Goal: Task Accomplishment & Management: Manage account settings

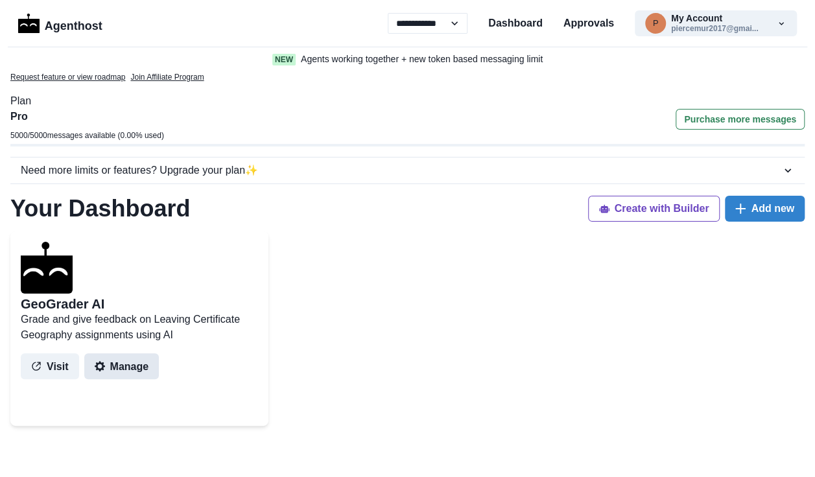
drag, startPoint x: 0, startPoint y: 0, endPoint x: 122, endPoint y: 370, distance: 389.4
click at [122, 370] on button "Manage" at bounding box center [121, 367] width 75 height 26
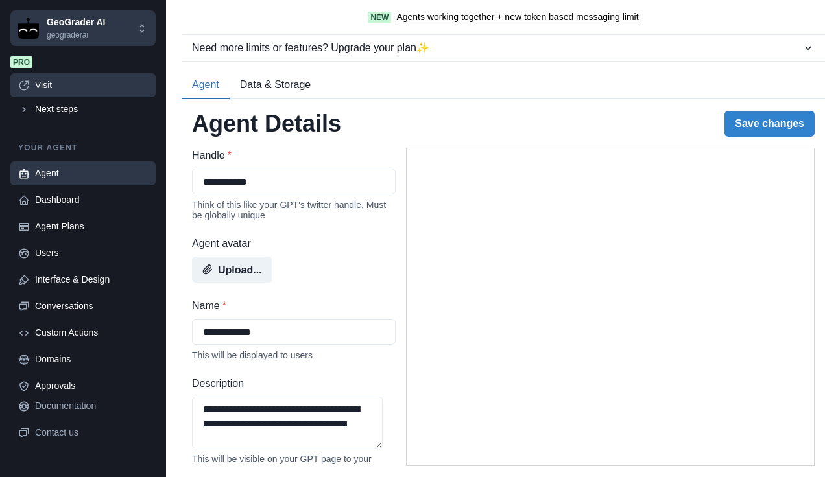
drag, startPoint x: 34, startPoint y: 84, endPoint x: 27, endPoint y: 86, distance: 7.3
click at [27, 86] on icon at bounding box center [24, 86] width 12 height 12
type textarea "**********"
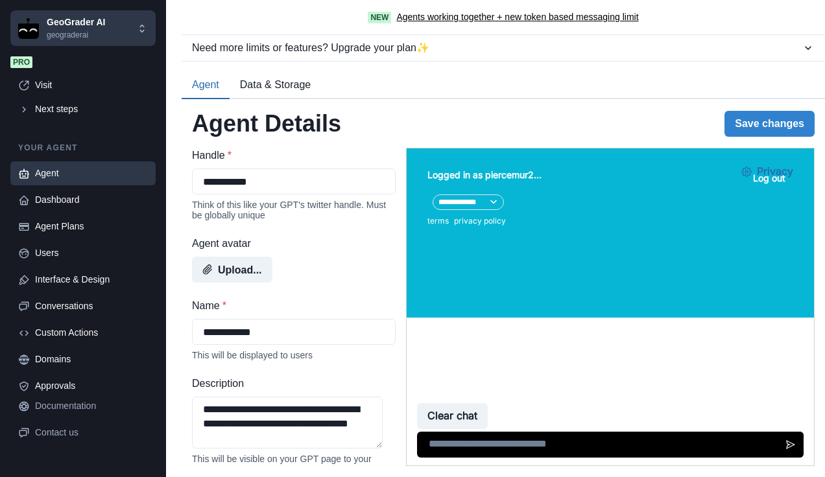
drag, startPoint x: 801, startPoint y: 227, endPoint x: 1215, endPoint y: 480, distance: 485.1
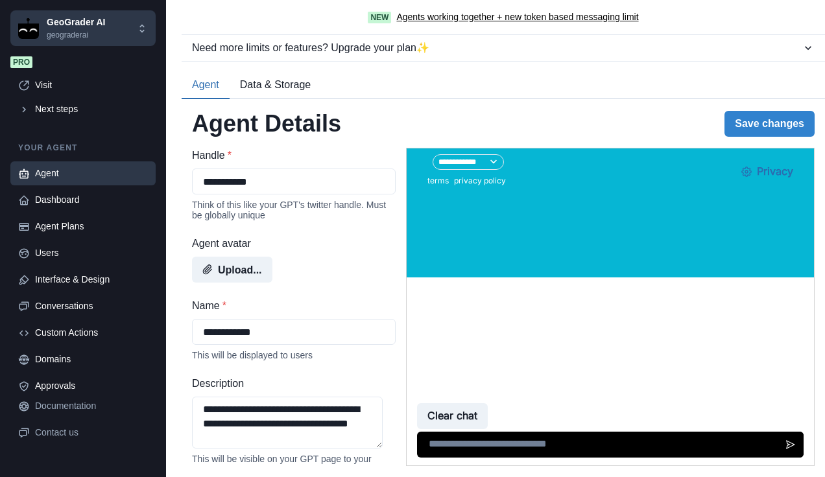
click at [574, 450] on textarea at bounding box center [610, 445] width 387 height 26
type textarea "**"
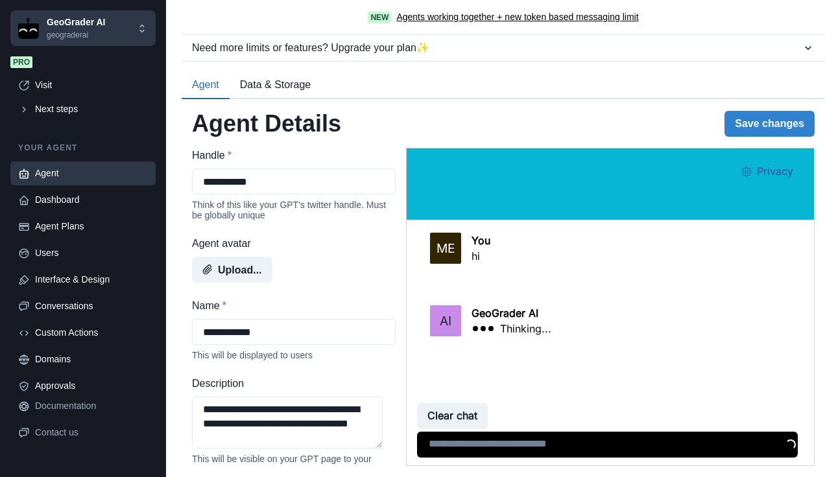
scroll to position [415, 0]
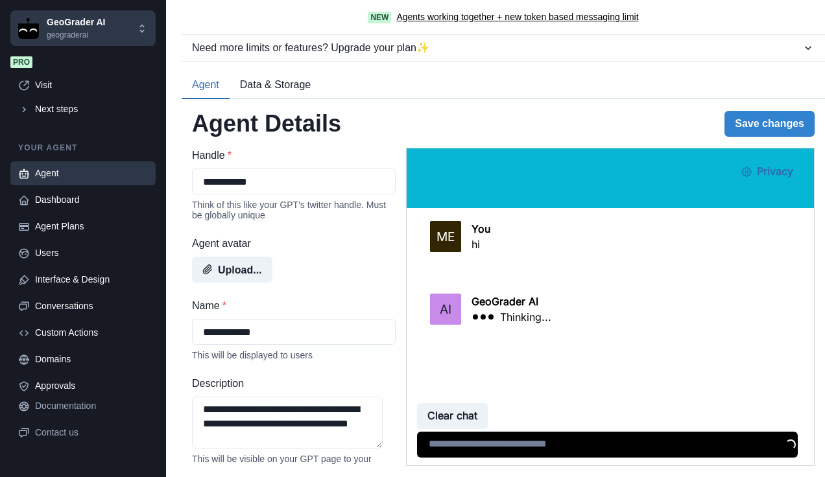
drag, startPoint x: 802, startPoint y: 401, endPoint x: 803, endPoint y: 418, distance: 16.9
click at [803, 418] on div "Clear chat Loading..." at bounding box center [610, 433] width 407 height 65
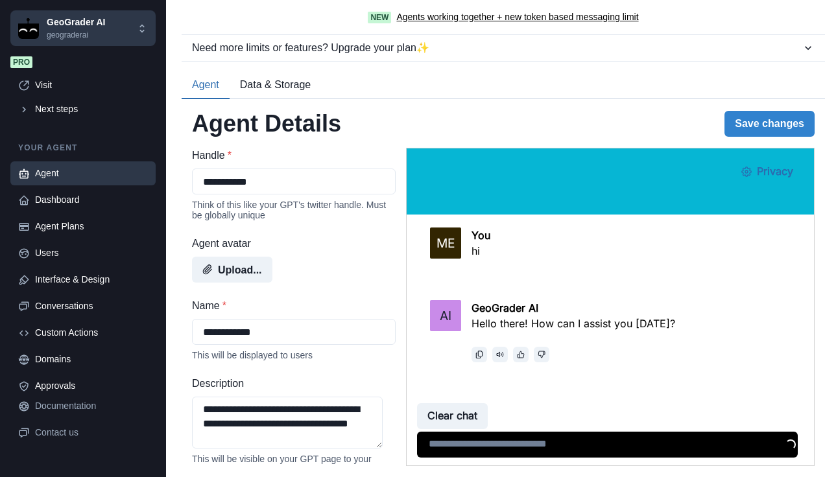
scroll to position [446, 0]
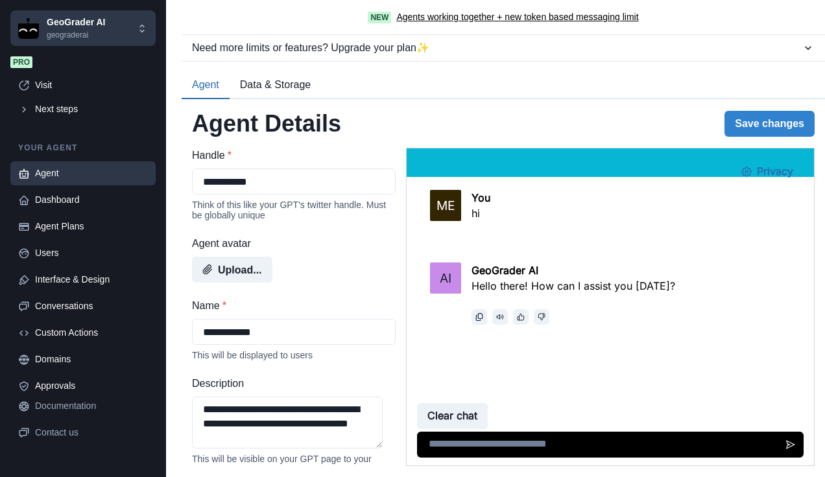
click at [587, 437] on textarea at bounding box center [607, 445] width 381 height 26
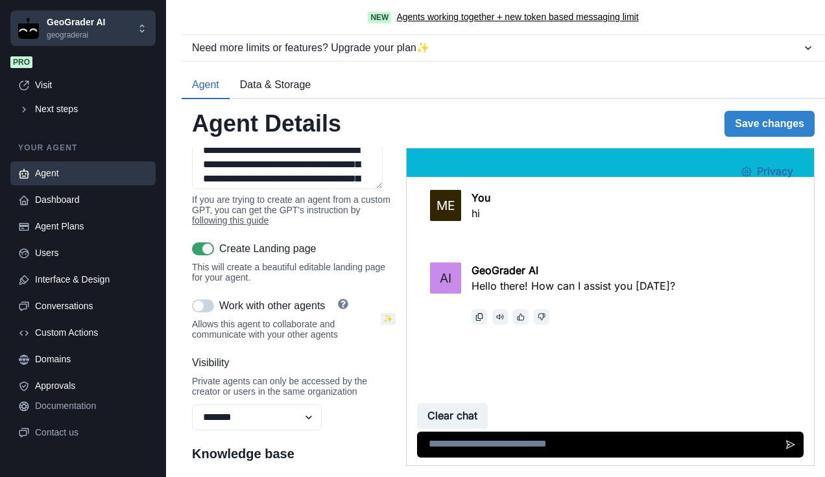
scroll to position [698, 0]
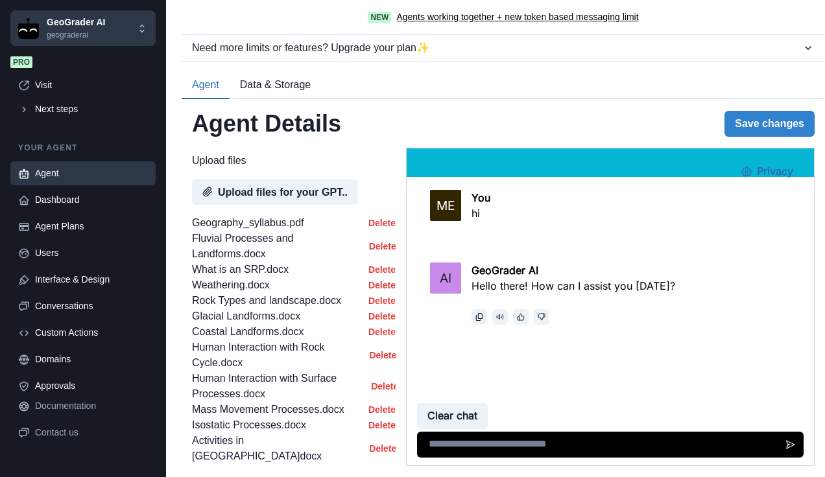
drag, startPoint x: 388, startPoint y: 194, endPoint x: 21, endPoint y: 161, distance: 368.0
click at [564, 446] on textarea at bounding box center [607, 445] width 381 height 26
type textarea "**********"
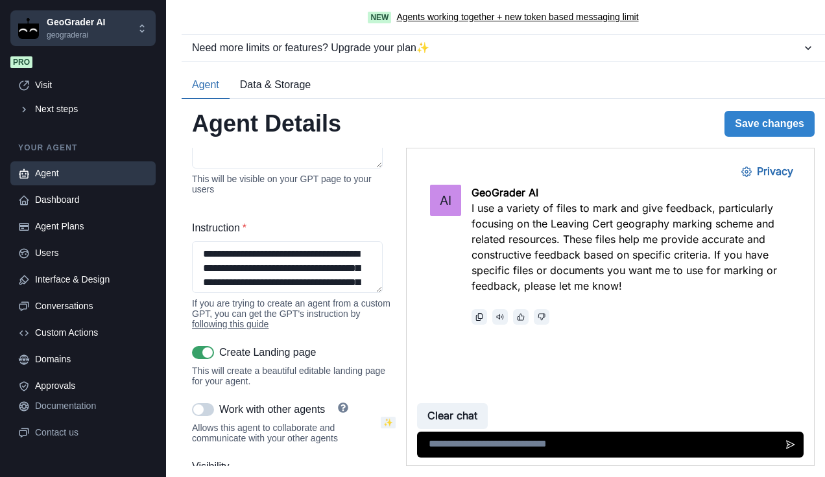
scroll to position [272, 0]
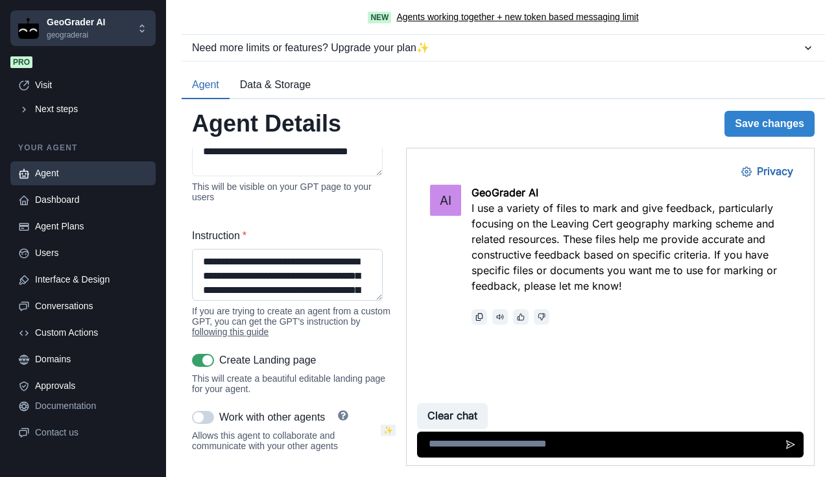
click at [300, 271] on textarea "Instruction *" at bounding box center [287, 275] width 191 height 52
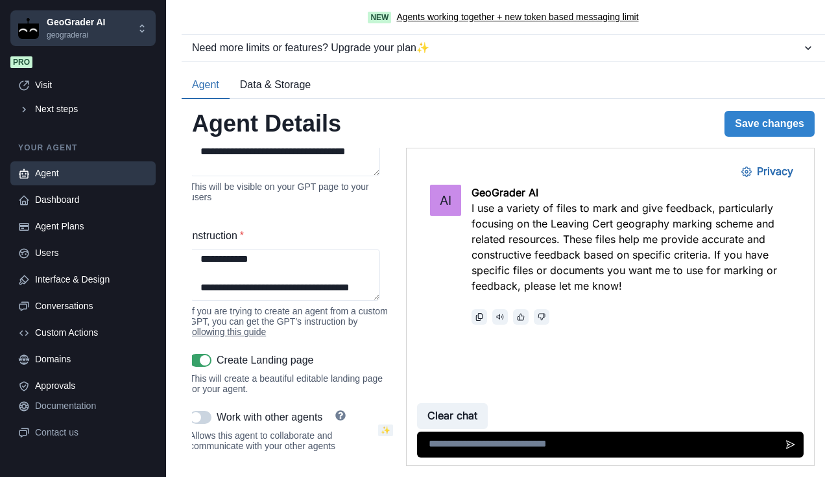
scroll to position [3499, 0]
drag, startPoint x: 610, startPoint y: 415, endPoint x: 426, endPoint y: 368, distance: 190.2
click at [340, 300] on textarea "Instruction *" at bounding box center [284, 275] width 191 height 52
paste textarea "**********"
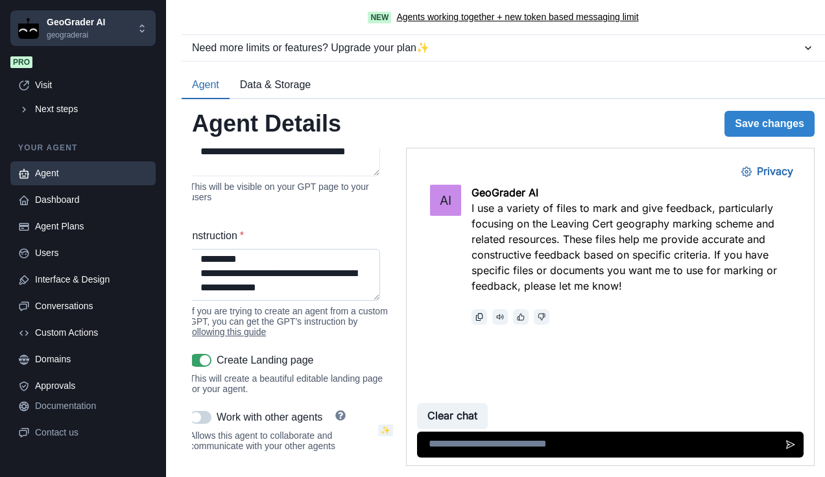
scroll to position [3893, 0]
type textarea "**********"
click at [727, 115] on button "Save changes" at bounding box center [770, 124] width 90 height 26
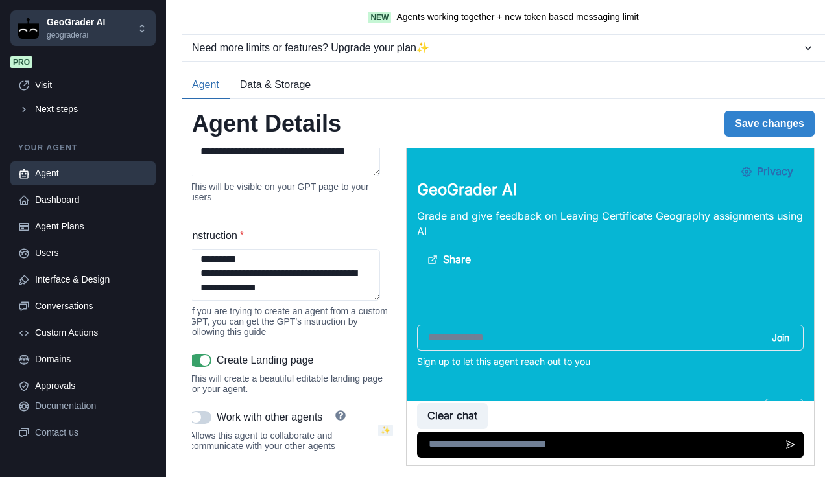
scroll to position [684, 0]
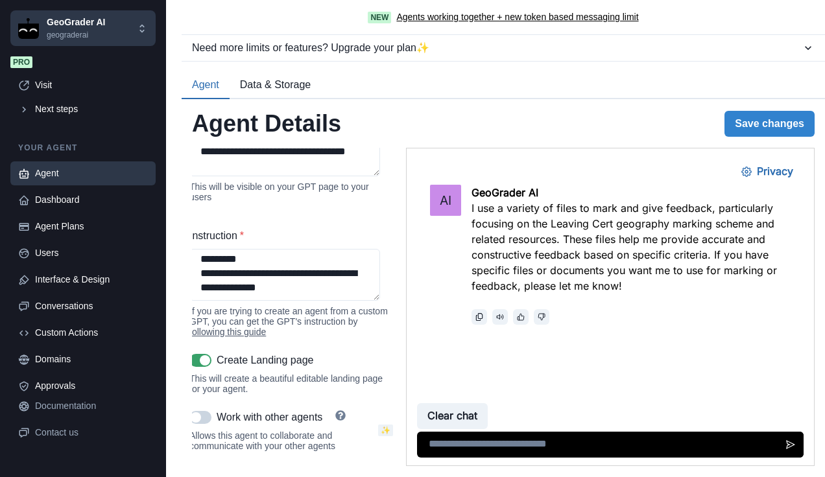
click at [555, 449] on textarea at bounding box center [610, 445] width 387 height 26
type textarea "**********"
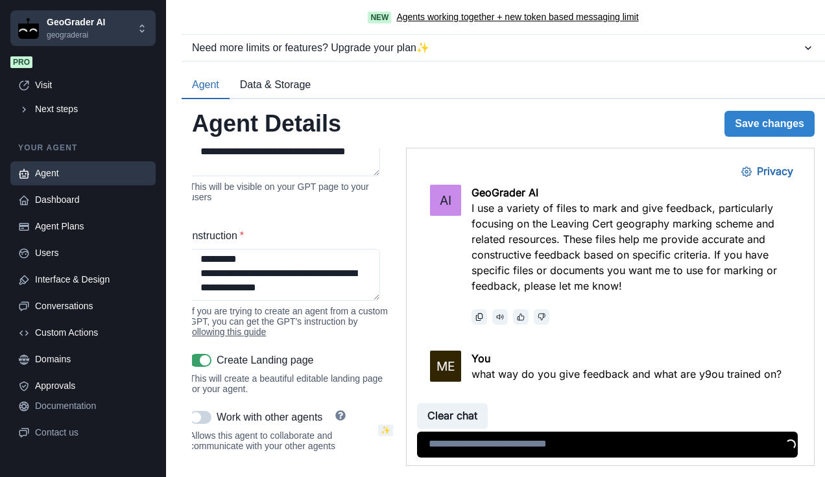
scroll to position [830, 0]
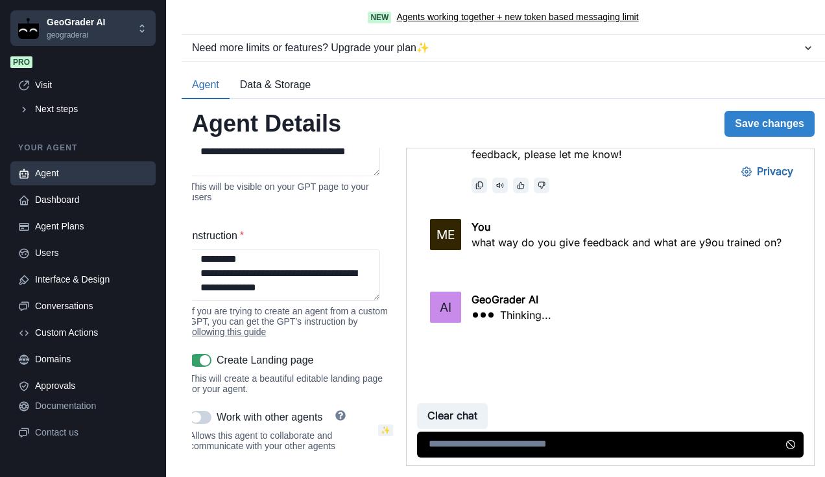
click at [274, 80] on button "Data & Storage" at bounding box center [275, 85] width 91 height 27
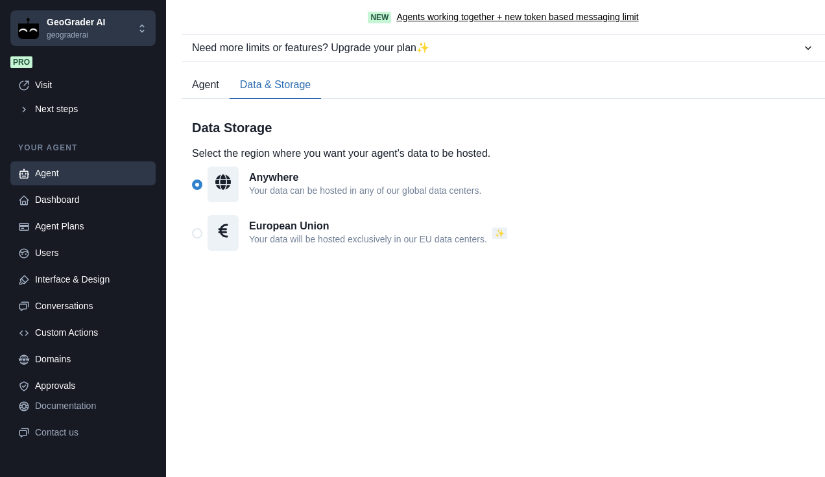
click at [204, 84] on button "Agent" at bounding box center [206, 85] width 48 height 27
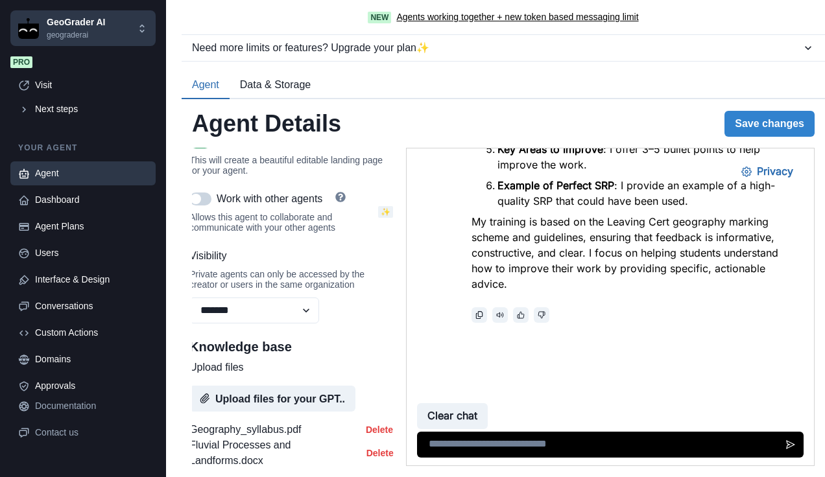
scroll to position [710, 3]
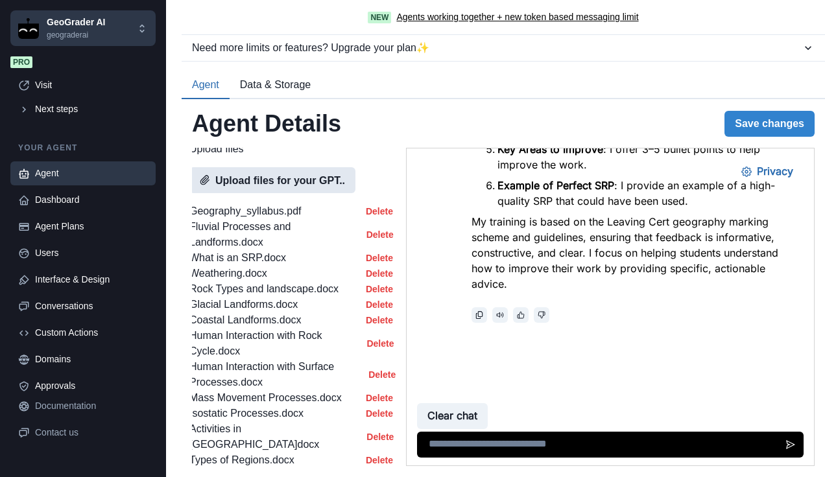
click at [263, 193] on button "Upload files for your GPT.." at bounding box center [272, 180] width 166 height 26
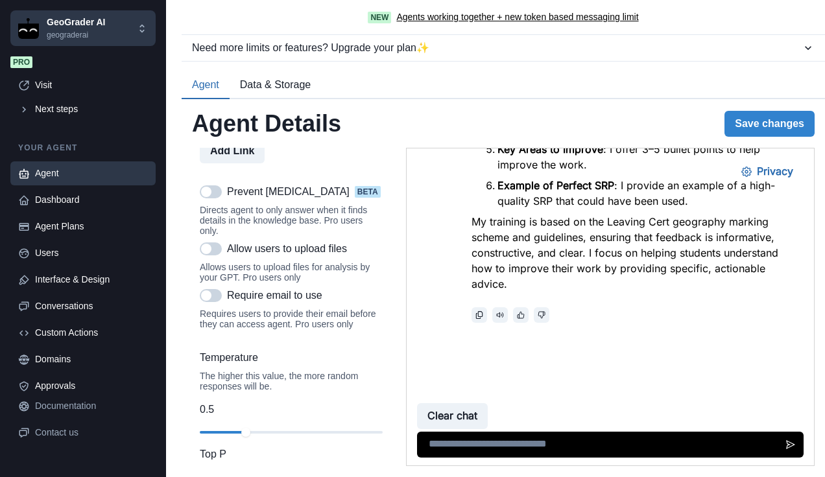
scroll to position [1554, 3]
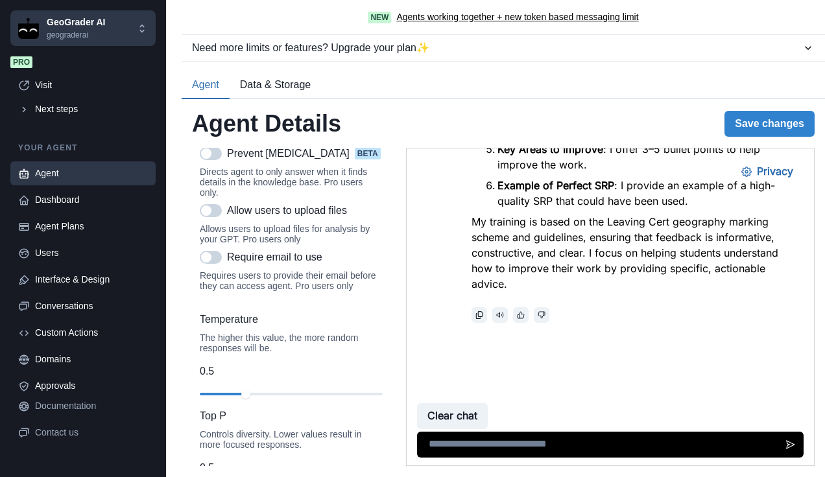
click at [208, 263] on span at bounding box center [206, 257] width 10 height 10
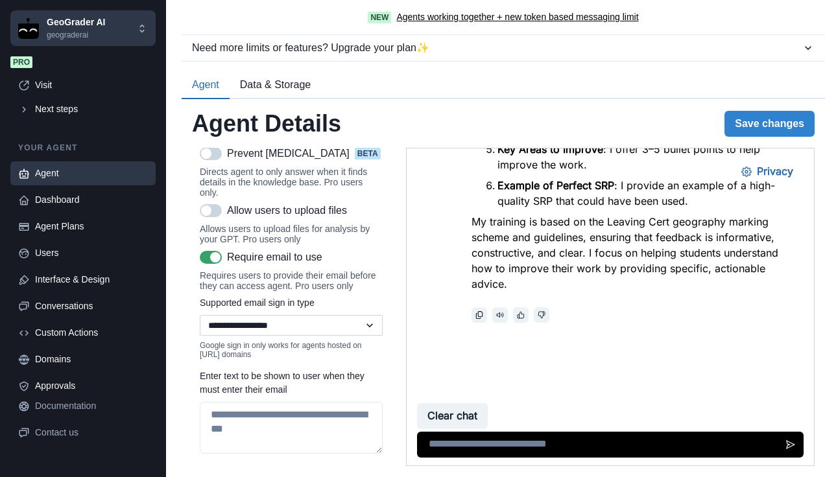
click at [315, 336] on select "**********" at bounding box center [291, 325] width 183 height 21
click at [200, 336] on select "**********" at bounding box center [291, 325] width 183 height 21
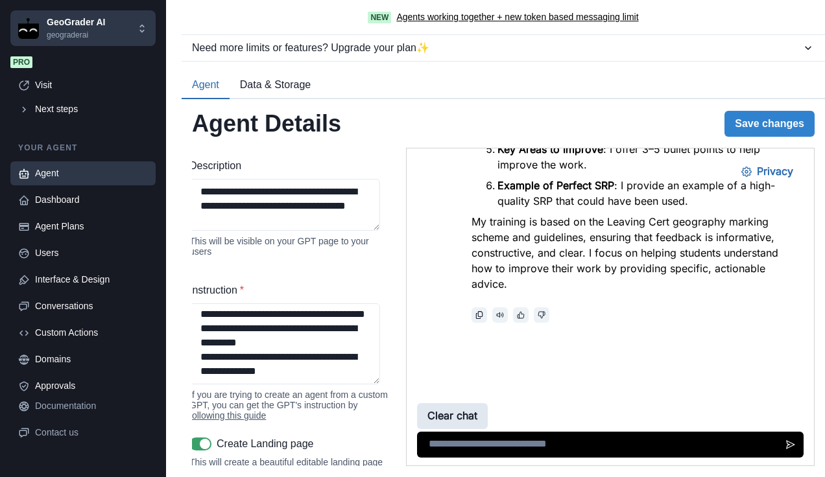
scroll to position [3839, 0]
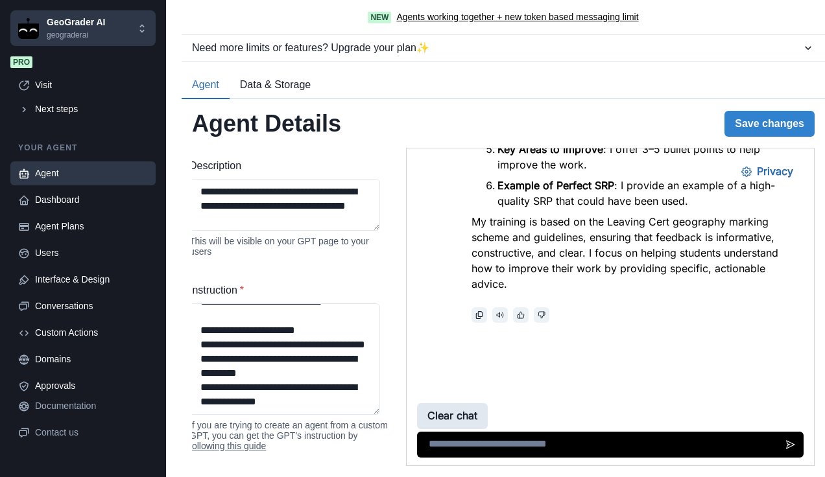
drag, startPoint x: 780, startPoint y: 507, endPoint x: 430, endPoint y: 419, distance: 361.3
click at [348, 406] on textarea "Instruction *" at bounding box center [284, 360] width 191 height 112
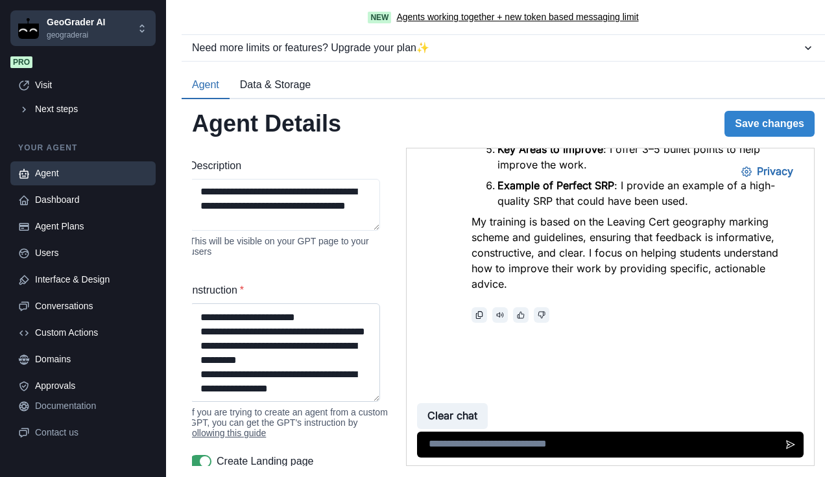
paste textarea "**********"
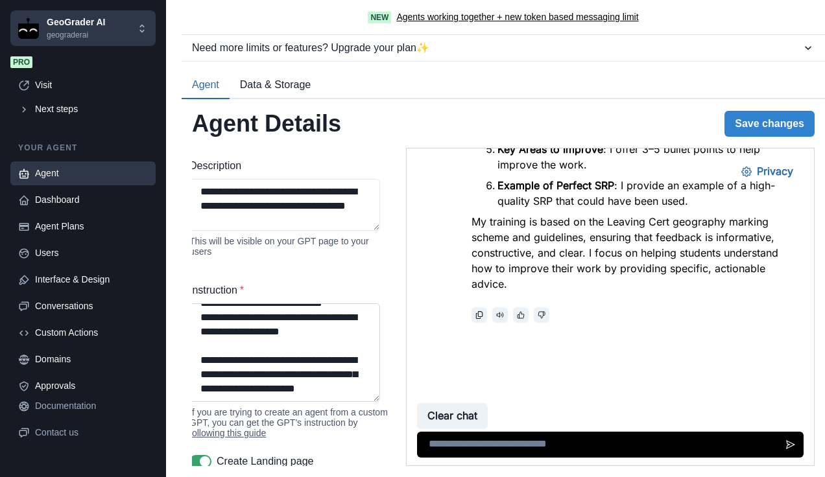
scroll to position [4028, 0]
drag, startPoint x: 359, startPoint y: 383, endPoint x: 200, endPoint y: 327, distance: 169.1
click at [200, 327] on textarea "Instruction *" at bounding box center [284, 353] width 191 height 99
click at [223, 373] on textarea "Instruction *" at bounding box center [284, 353] width 191 height 99
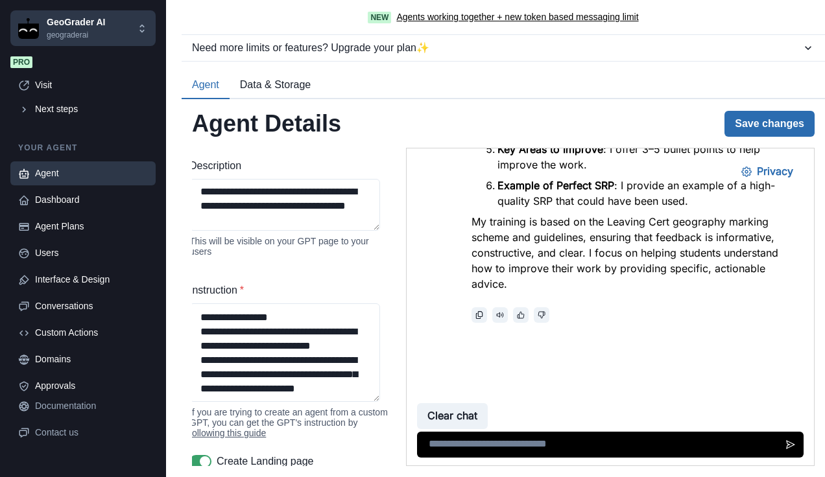
type textarea "**********"
click at [760, 122] on button "Save changes" at bounding box center [770, 124] width 90 height 26
click at [745, 118] on button "Save changes" at bounding box center [770, 124] width 90 height 26
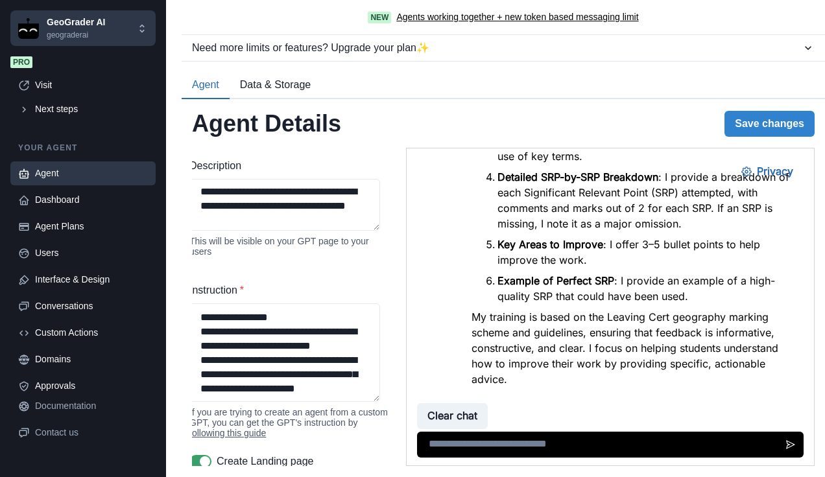
scroll to position [1110, 0]
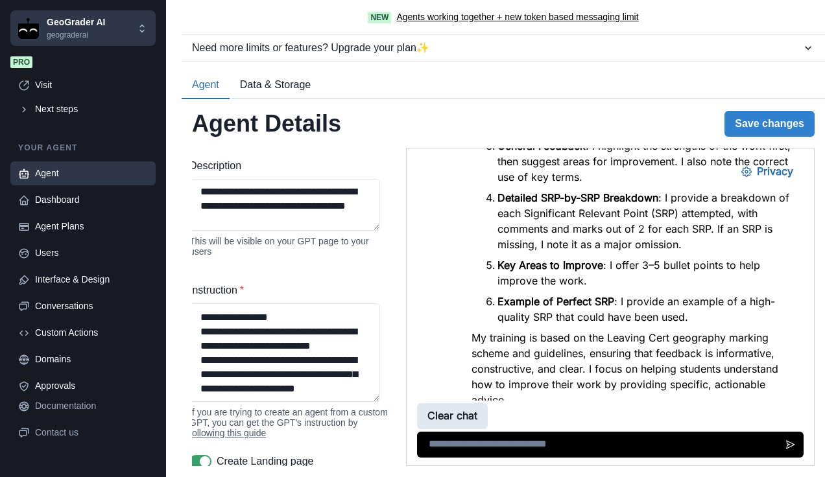
click at [431, 414] on button "Clear chat" at bounding box center [452, 417] width 71 height 26
click at [746, 130] on button "Save changes" at bounding box center [770, 124] width 90 height 26
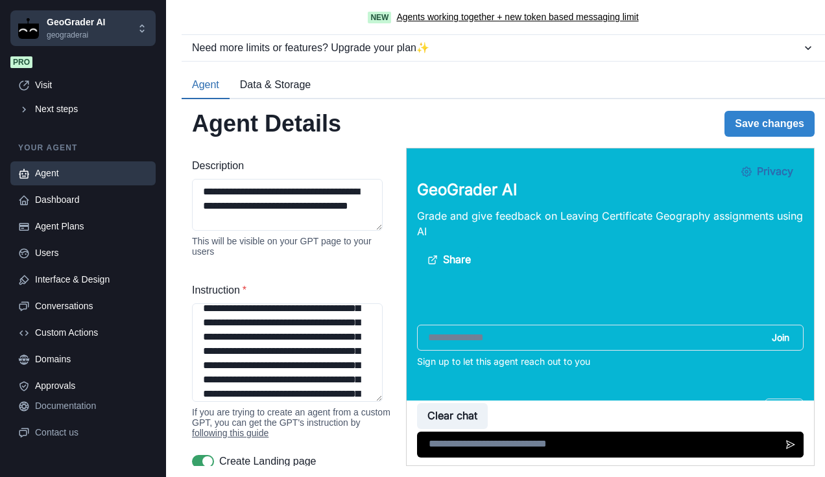
scroll to position [0, 0]
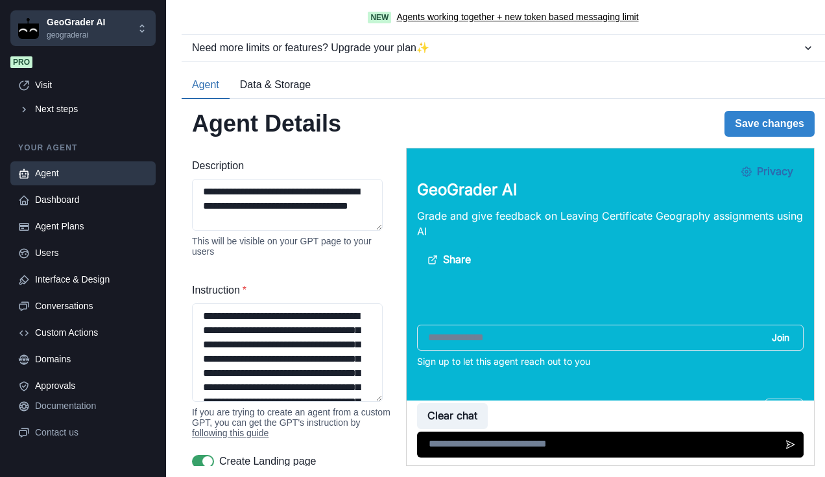
drag, startPoint x: 258, startPoint y: 396, endPoint x: 167, endPoint y: 259, distance: 163.4
click at [167, 259] on div "New Agents working together + new token based messaging limit Need more limits …" at bounding box center [495, 238] width 659 height 477
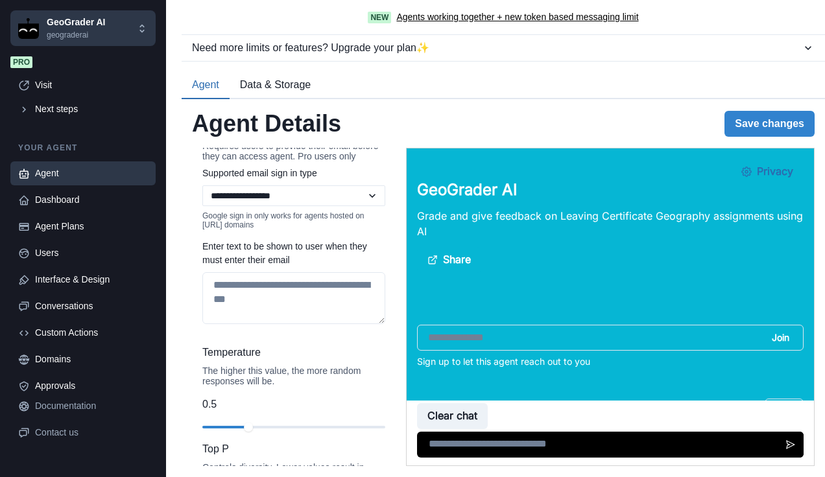
scroll to position [1697, 0]
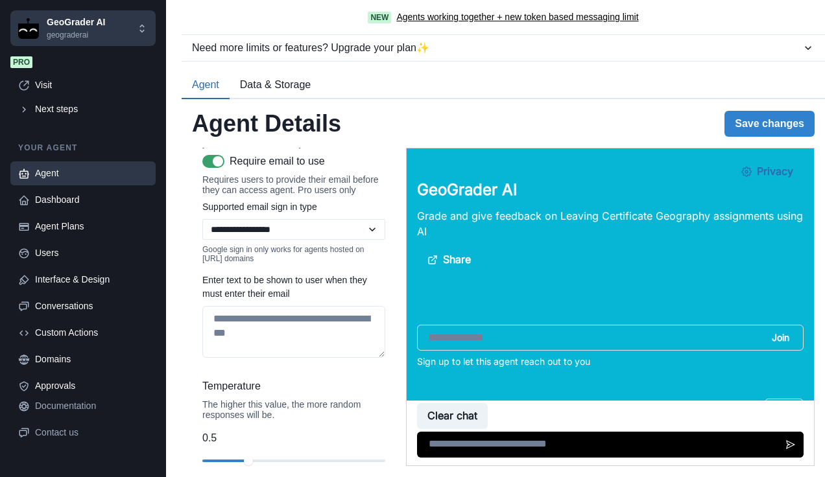
click at [208, 168] on span at bounding box center [213, 161] width 22 height 13
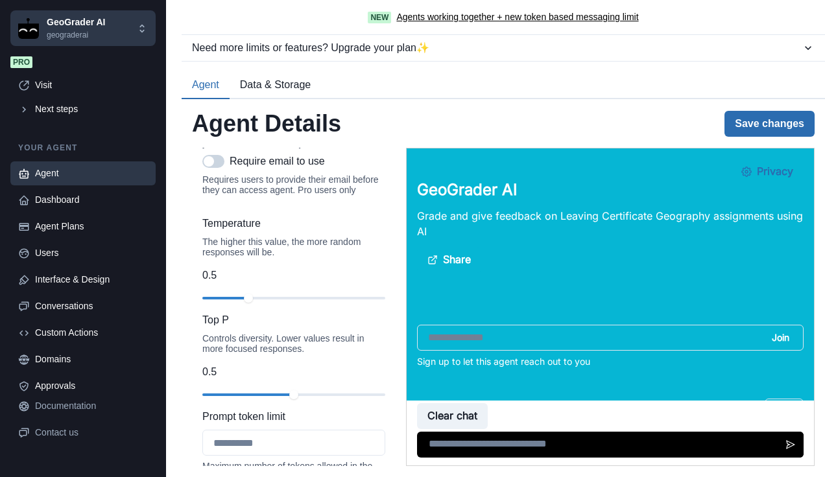
click at [742, 117] on button "Save changes" at bounding box center [770, 124] width 90 height 26
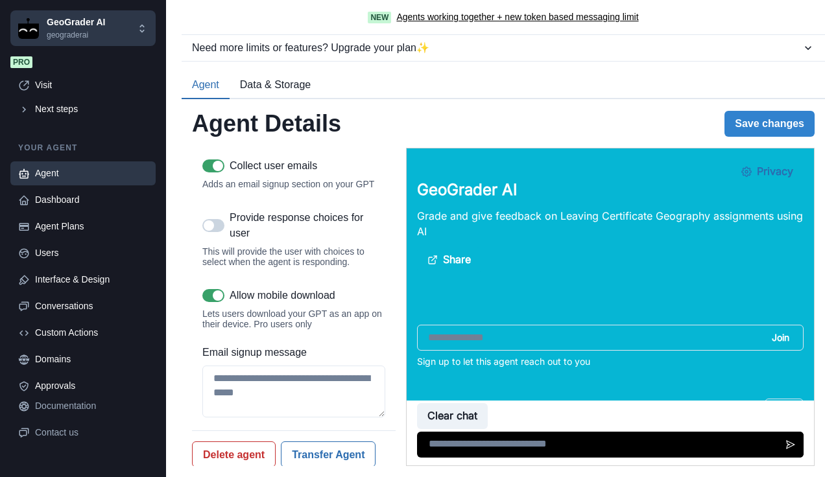
scroll to position [2223, 0]
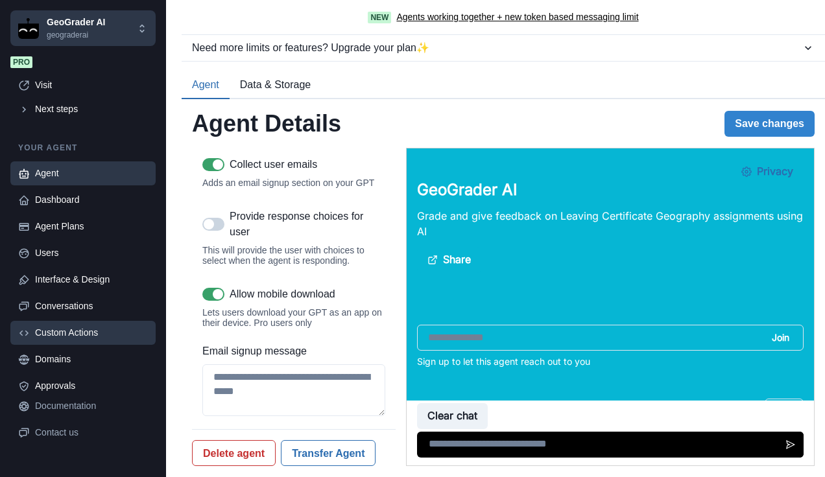
click at [78, 335] on div "Custom Actions" at bounding box center [91, 333] width 113 height 14
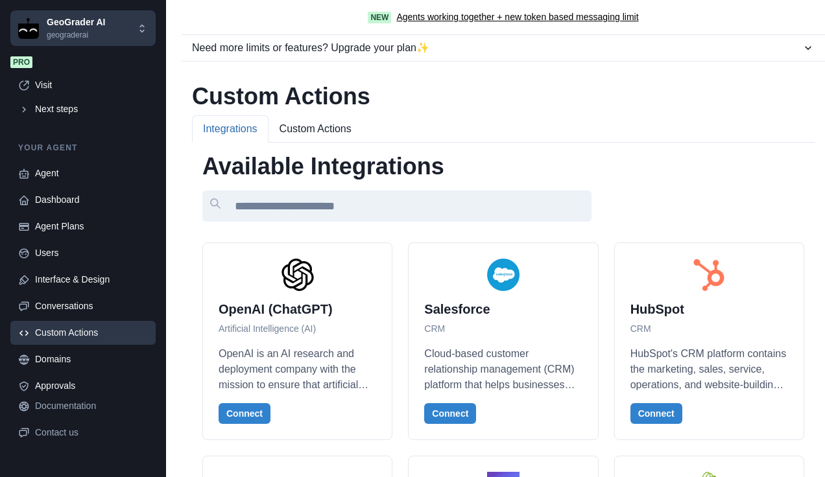
click at [78, 335] on div "Custom Actions" at bounding box center [91, 333] width 113 height 14
click at [297, 128] on button "Custom Actions" at bounding box center [316, 128] width 94 height 27
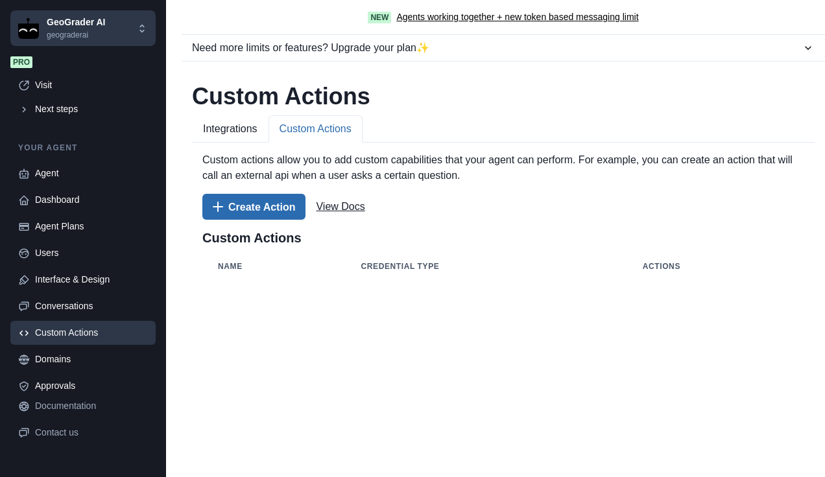
click at [254, 207] on button "Create Action" at bounding box center [253, 207] width 103 height 26
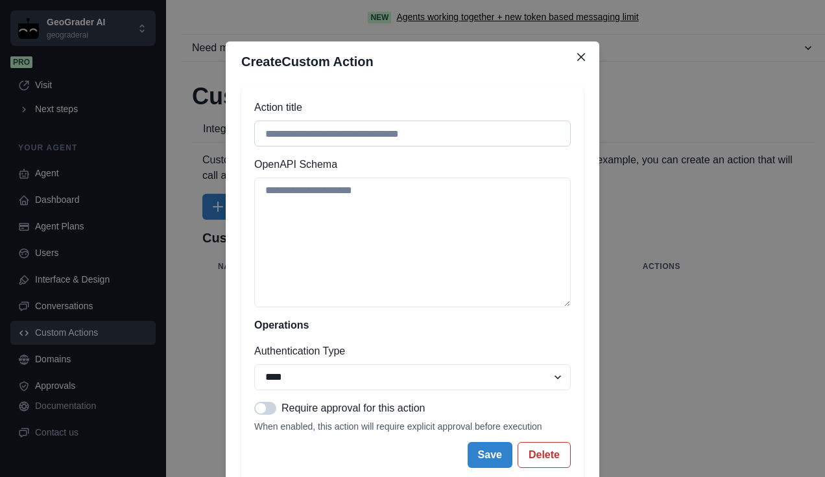
click at [326, 136] on input "Action title" at bounding box center [412, 134] width 317 height 26
type input "*****"
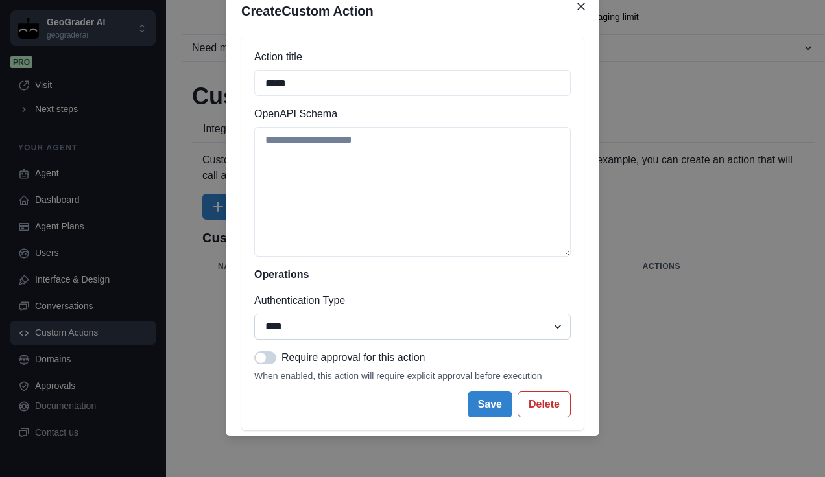
click at [498, 331] on select "**** ***** ****** ******" at bounding box center [412, 327] width 317 height 26
click at [546, 409] on button "Delete" at bounding box center [544, 405] width 53 height 26
click at [579, 6] on icon "Close" at bounding box center [581, 7] width 8 height 8
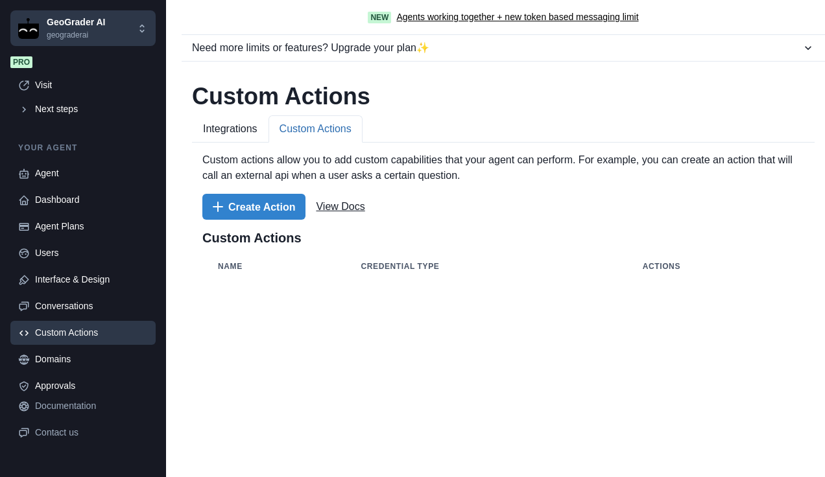
click at [224, 125] on button "Integrations" at bounding box center [230, 128] width 77 height 27
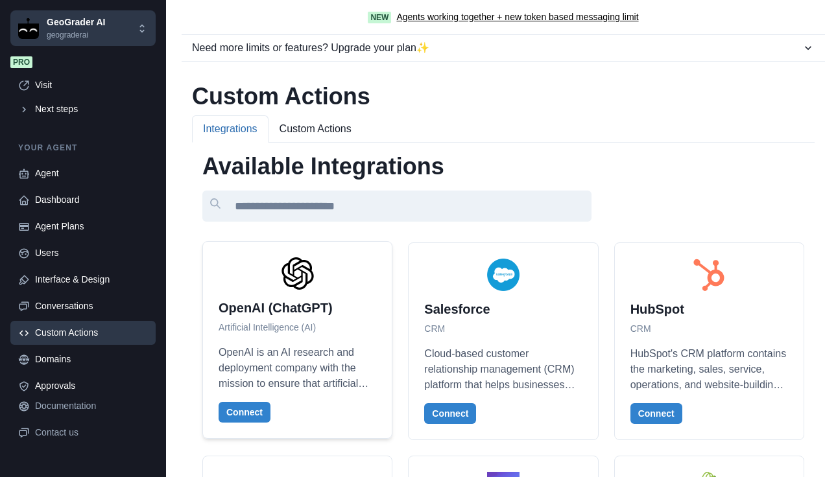
click at [371, 283] on div at bounding box center [298, 274] width 158 height 32
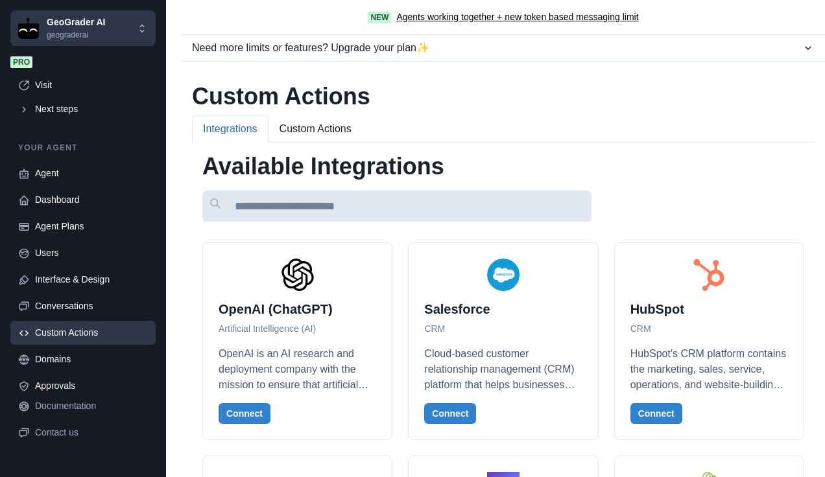
click at [324, 206] on input at bounding box center [396, 206] width 389 height 31
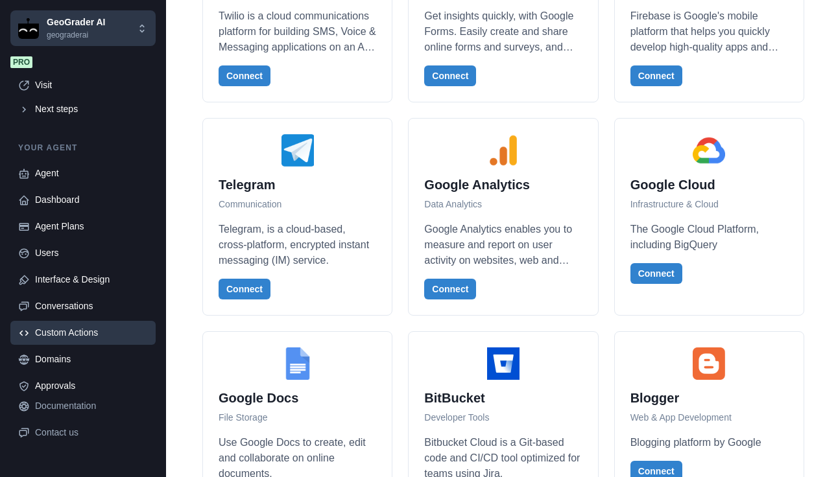
scroll to position [0, 0]
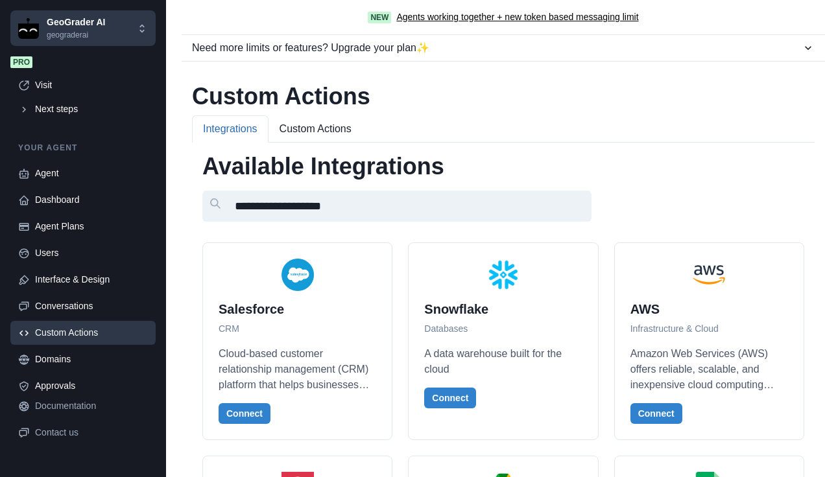
drag, startPoint x: 272, startPoint y: 210, endPoint x: 186, endPoint y: 204, distance: 87.1
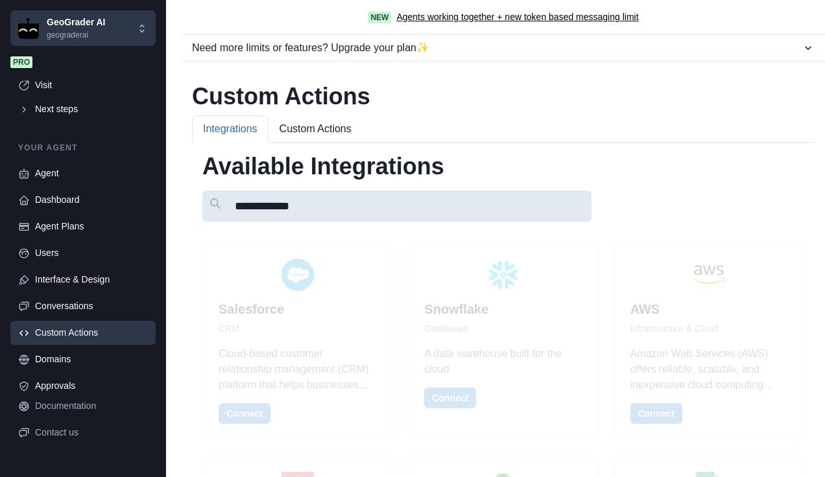
click at [313, 204] on input "**********" at bounding box center [396, 206] width 389 height 31
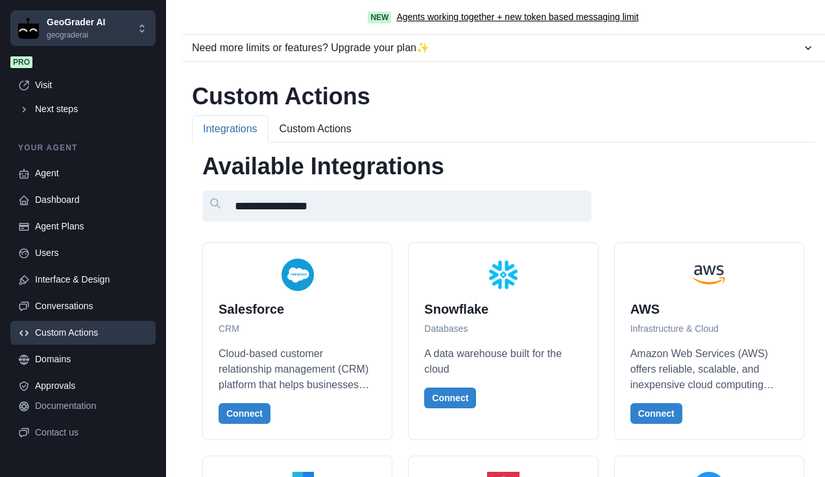
click at [307, 123] on button "Custom Actions" at bounding box center [316, 128] width 94 height 27
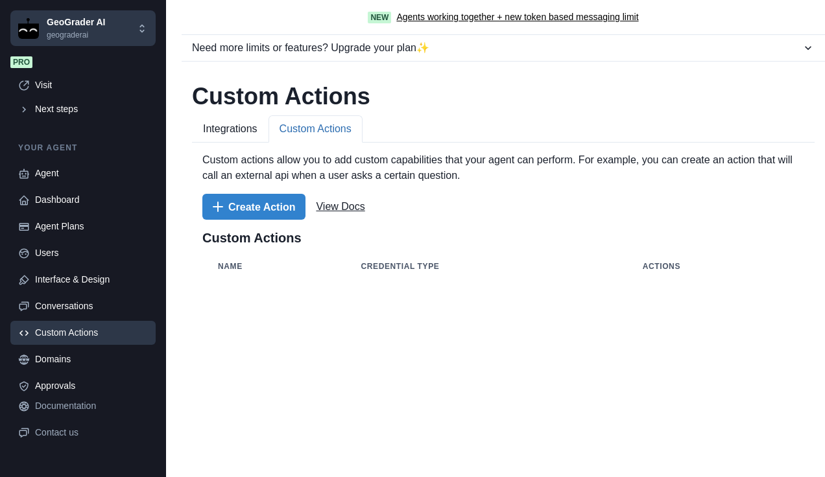
click at [335, 211] on link "View Docs" at bounding box center [340, 207] width 49 height 16
click at [227, 139] on button "Integrations" at bounding box center [230, 128] width 77 height 27
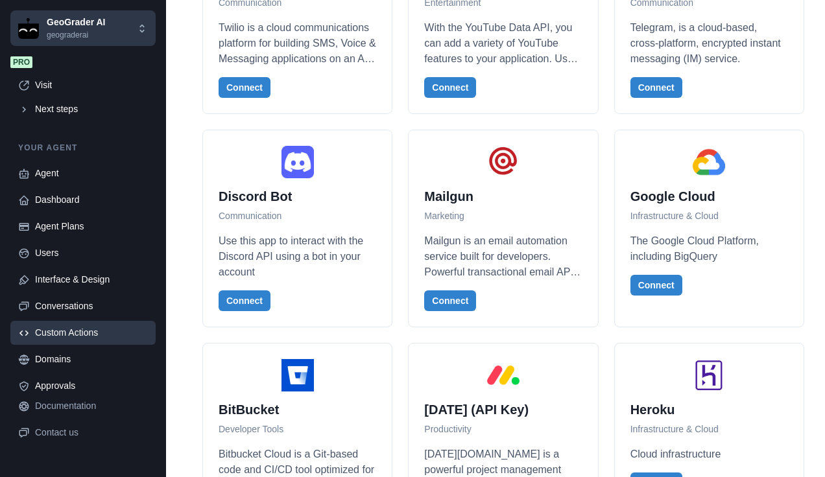
scroll to position [761, 0]
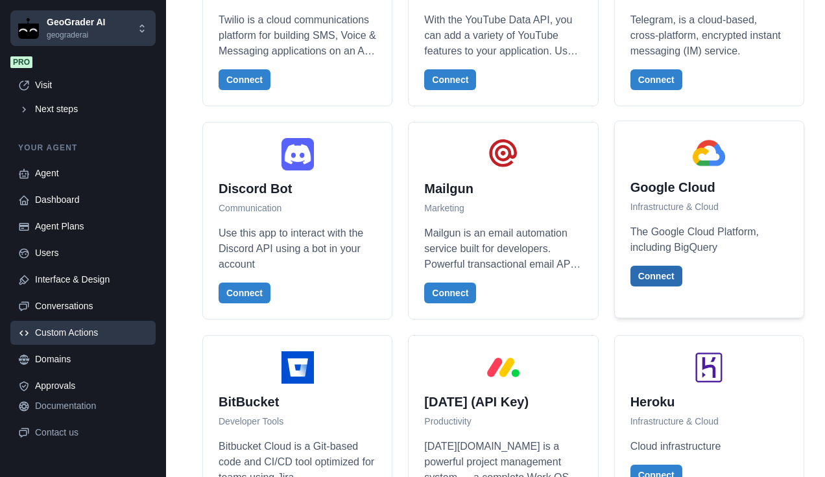
click at [655, 267] on button "Connect" at bounding box center [657, 276] width 52 height 21
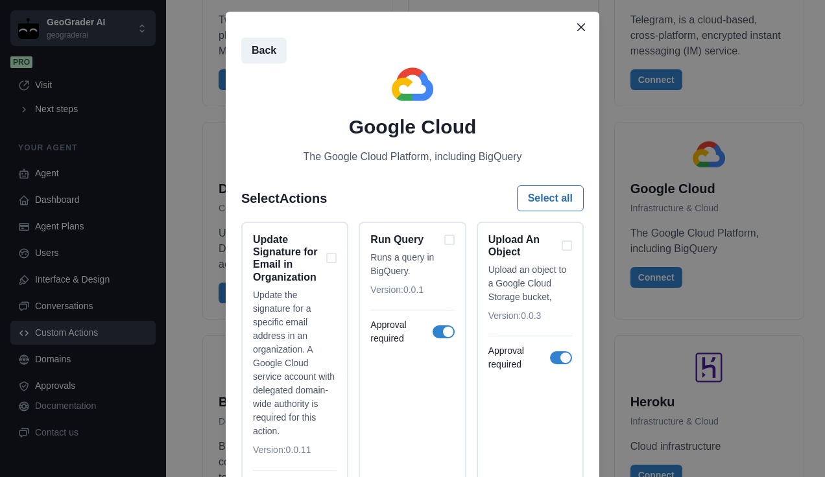
scroll to position [27, 0]
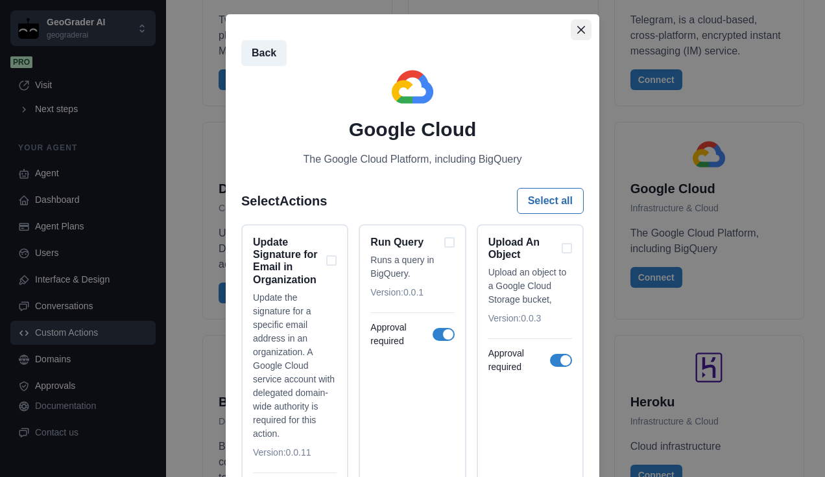
click at [571, 28] on button "Close" at bounding box center [581, 29] width 21 height 21
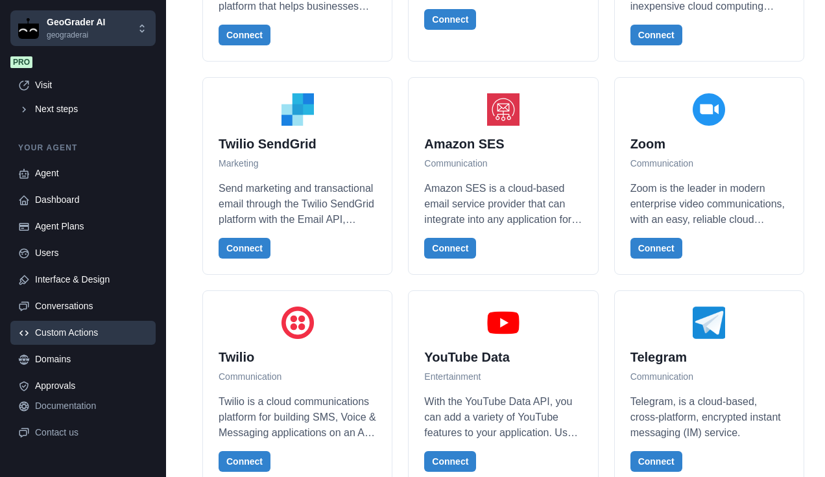
scroll to position [0, 0]
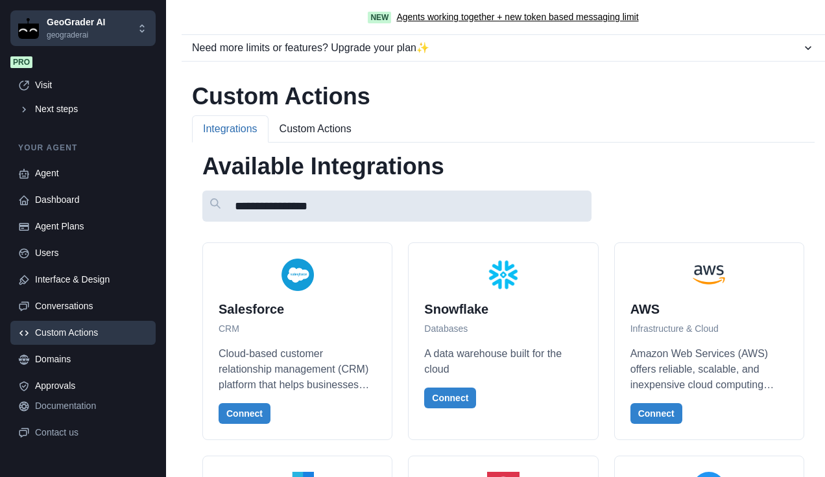
click at [274, 204] on input "**********" at bounding box center [396, 206] width 389 height 31
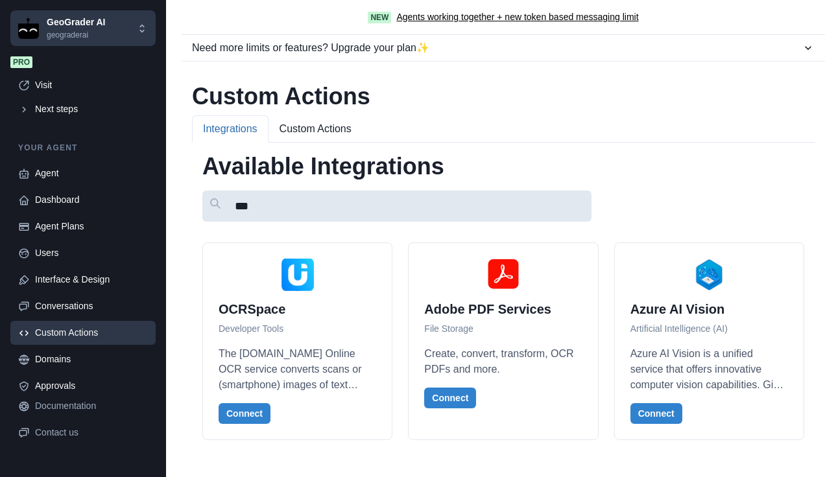
click at [368, 207] on input "***" at bounding box center [396, 206] width 389 height 31
type input "*"
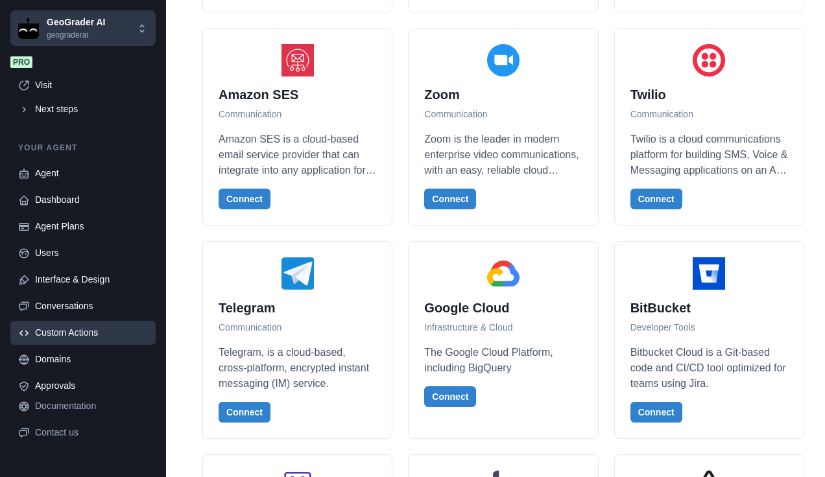
scroll to position [496, 0]
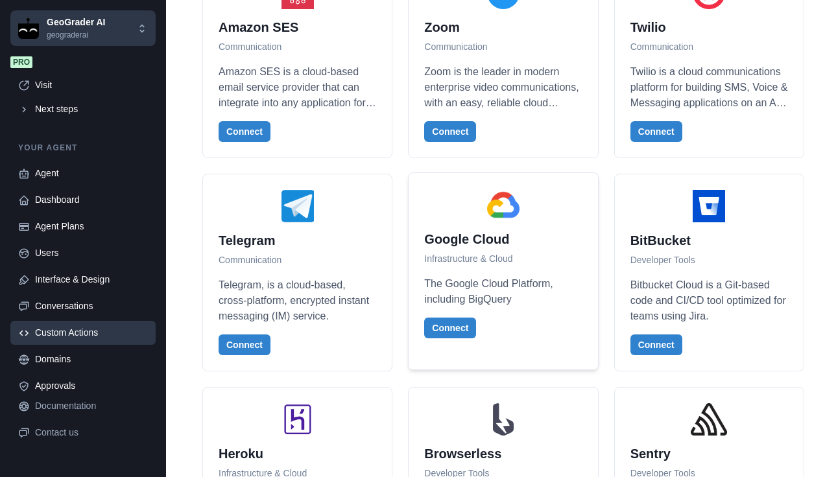
click at [446, 318] on div "Connect" at bounding box center [503, 328] width 158 height 21
click at [437, 326] on button "Connect" at bounding box center [450, 328] width 52 height 21
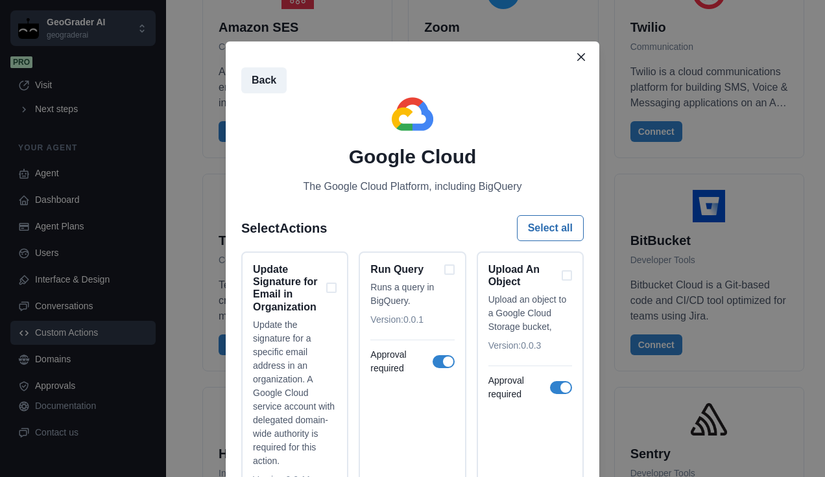
click at [574, 61] on button "Close" at bounding box center [581, 57] width 21 height 21
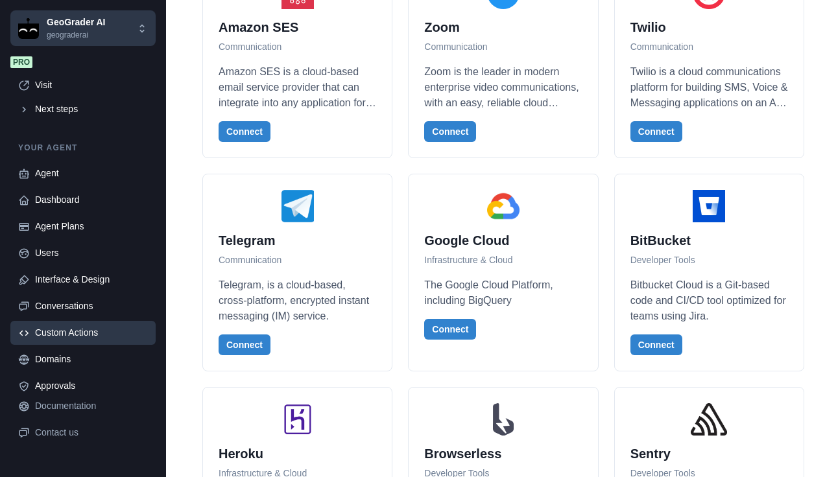
scroll to position [78, 0]
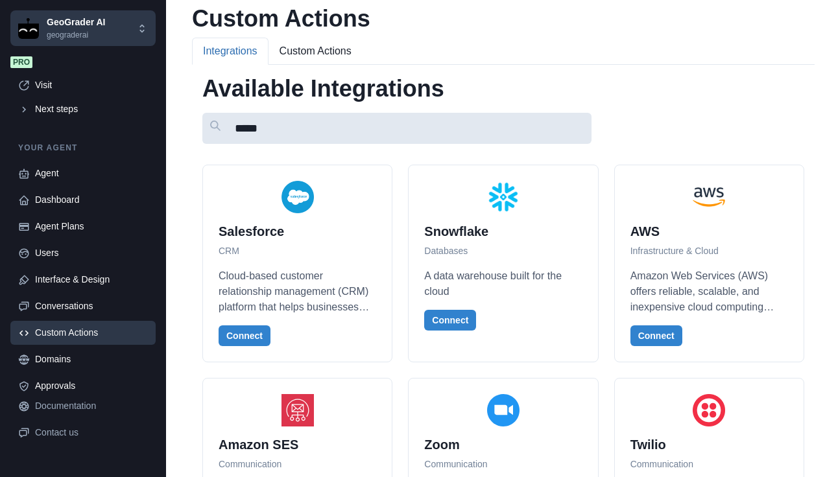
click at [394, 136] on input "*****" at bounding box center [396, 128] width 389 height 31
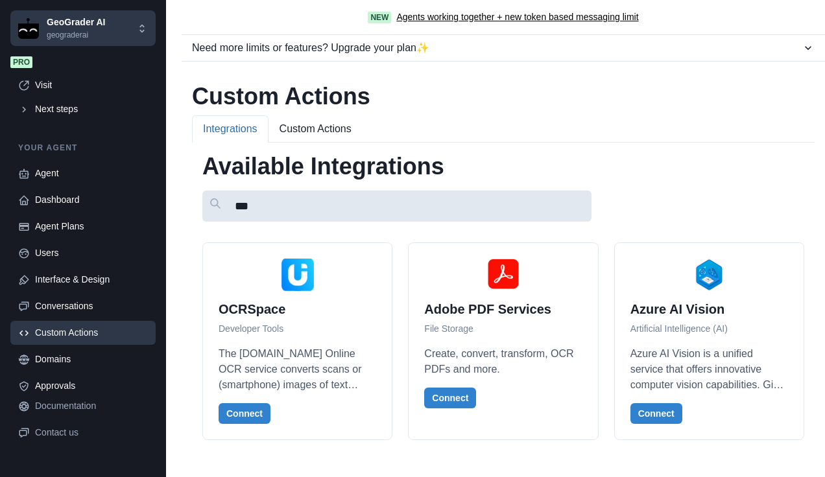
scroll to position [0, 0]
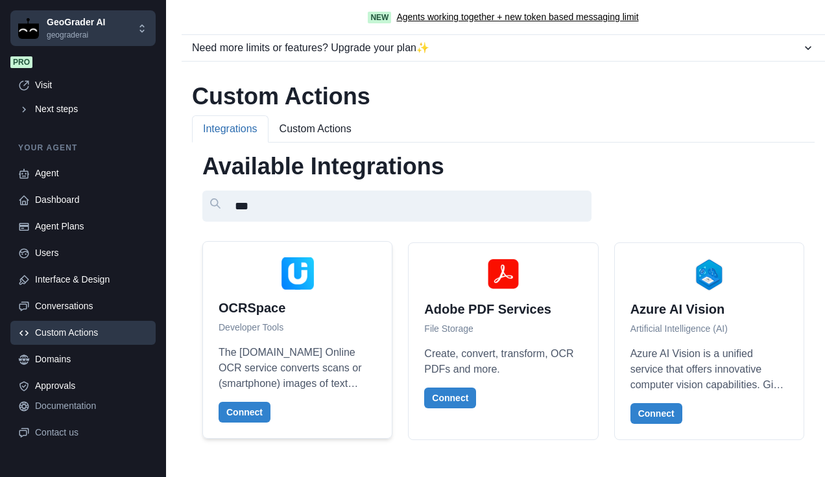
click at [259, 348] on p "The OCR.space Online OCR service converts scans or (smartphone) images of text …" at bounding box center [298, 368] width 158 height 47
click at [247, 416] on button "Connect" at bounding box center [245, 412] width 52 height 21
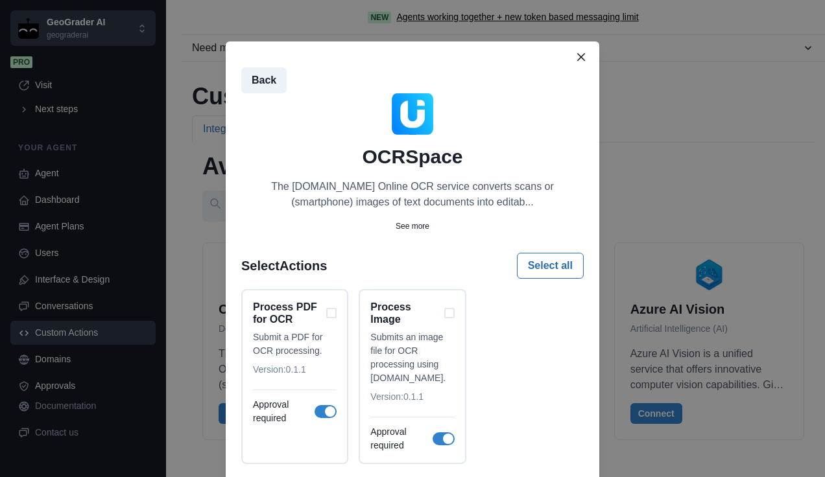
click at [23, 5] on div "Back OCRSpace The OCR.space Online OCR service converts scans or (smartphone) i…" at bounding box center [412, 238] width 825 height 477
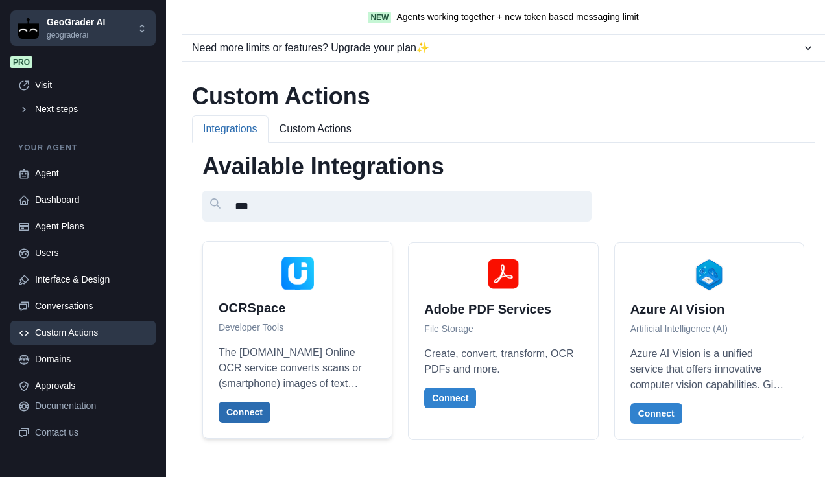
click at [252, 416] on button "Connect" at bounding box center [245, 412] width 52 height 21
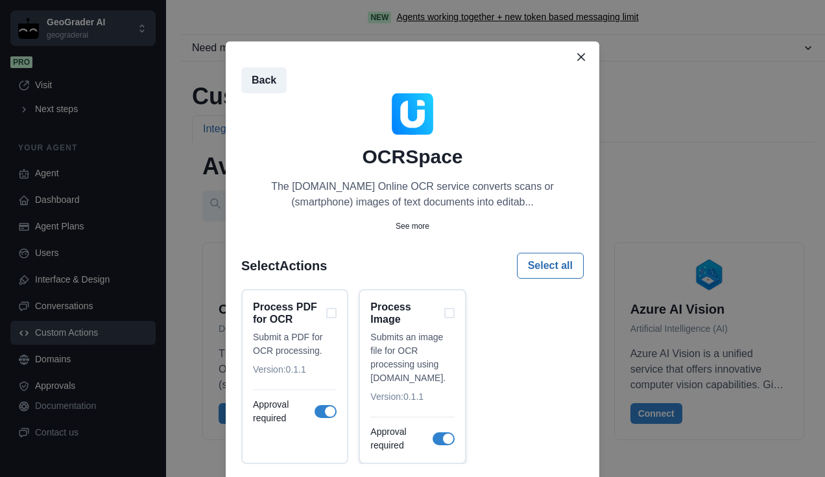
click at [452, 315] on div "Process Image Submits an image file for OCR processing using OCR.space. Version…" at bounding box center [412, 376] width 107 height 175
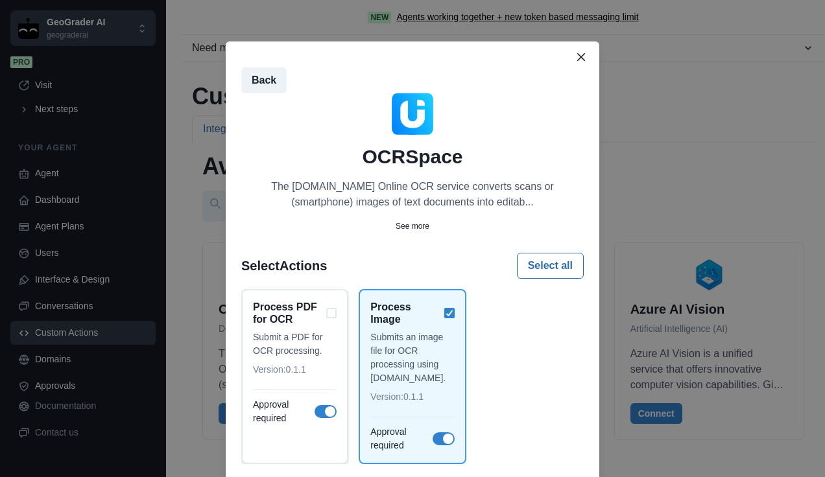
click at [326, 317] on div "Process PDF for OCR" at bounding box center [295, 313] width 84 height 25
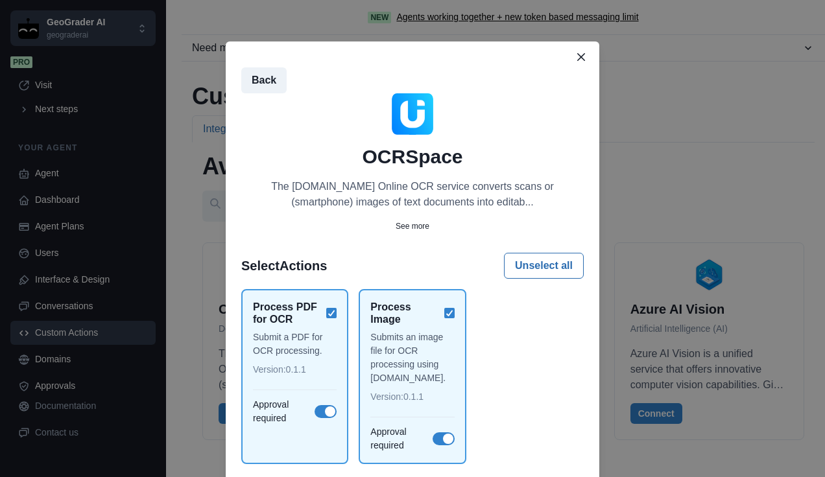
scroll to position [96, 0]
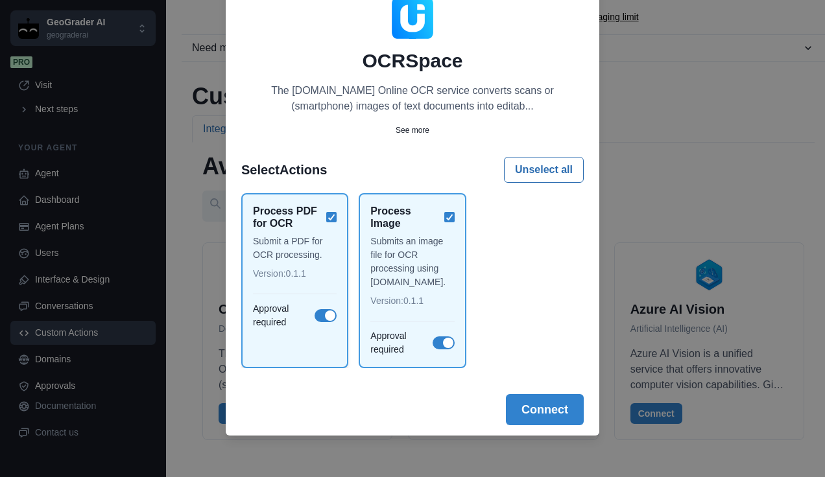
click at [330, 205] on div "Process PDF for OCR" at bounding box center [295, 217] width 84 height 25
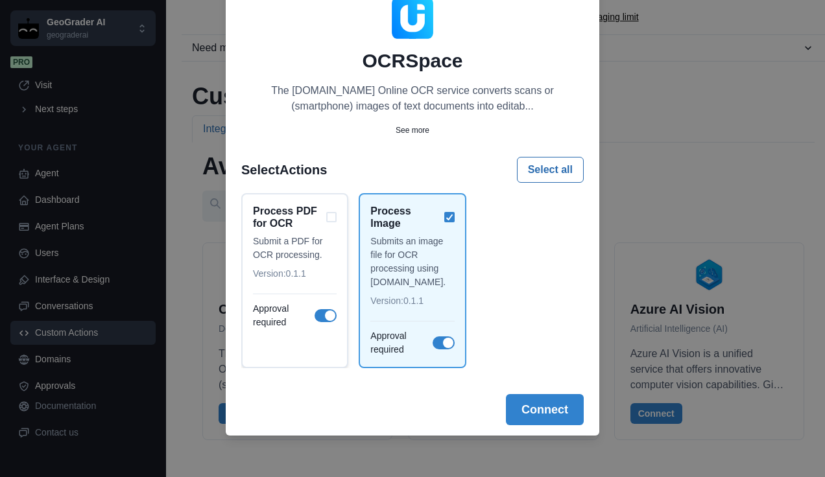
click at [330, 210] on div "Process PDF for OCR" at bounding box center [295, 217] width 84 height 25
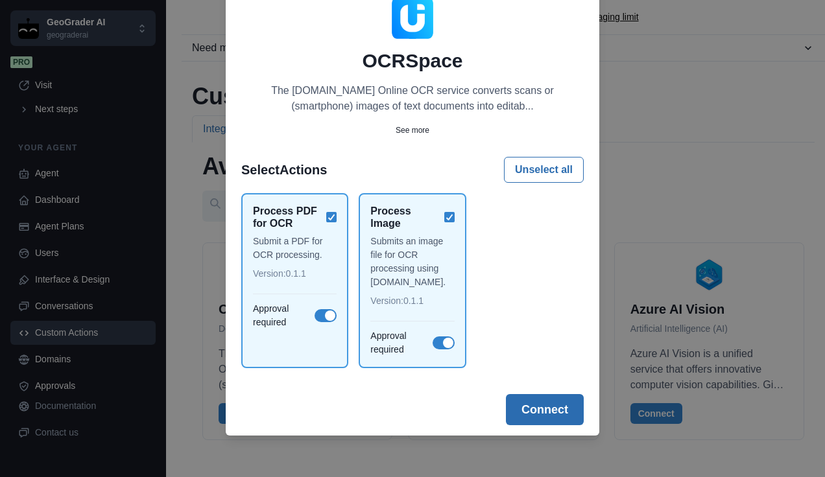
click at [537, 402] on button "Connect" at bounding box center [545, 409] width 78 height 31
click at [400, 130] on p "See more" at bounding box center [413, 131] width 34 height 12
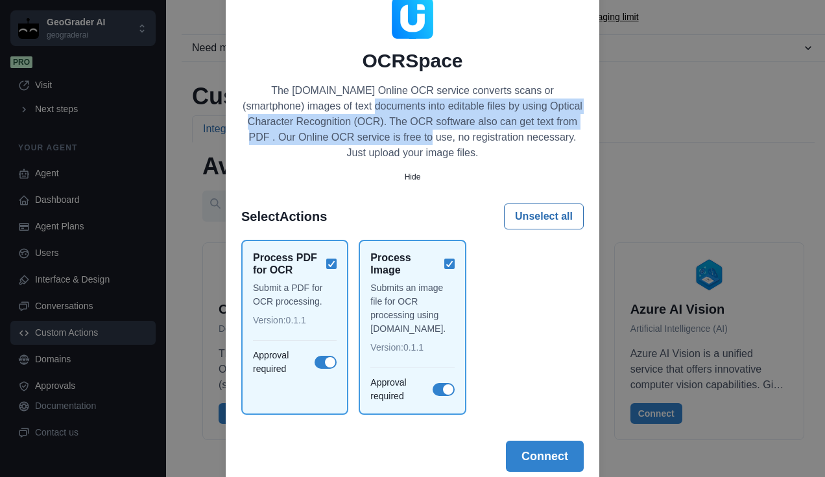
drag, startPoint x: 316, startPoint y: 99, endPoint x: 392, endPoint y: 134, distance: 84.2
click at [392, 134] on p "The OCR.space Online OCR service converts scans or (smartphone) images of text …" at bounding box center [412, 122] width 343 height 78
drag, startPoint x: 392, startPoint y: 134, endPoint x: 351, endPoint y: 125, distance: 42.4
click at [351, 125] on p "The OCR.space Online OCR service converts scans or (smartphone) images of text …" at bounding box center [412, 122] width 343 height 78
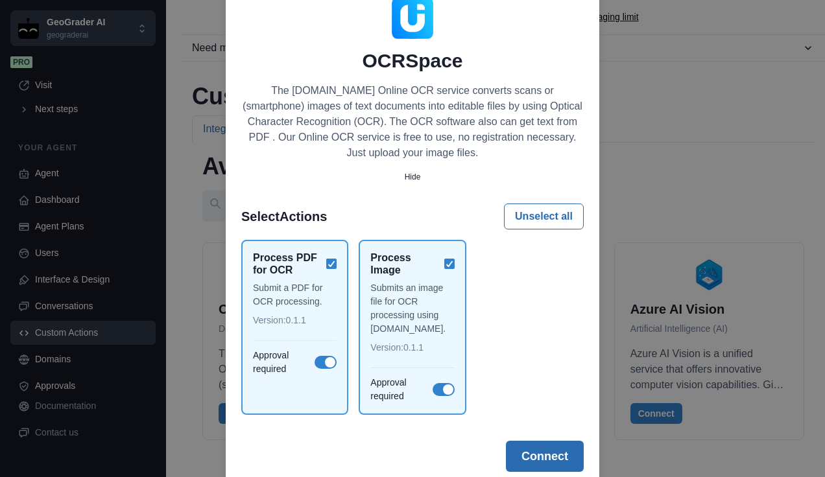
click at [546, 452] on button "Connect" at bounding box center [545, 456] width 78 height 31
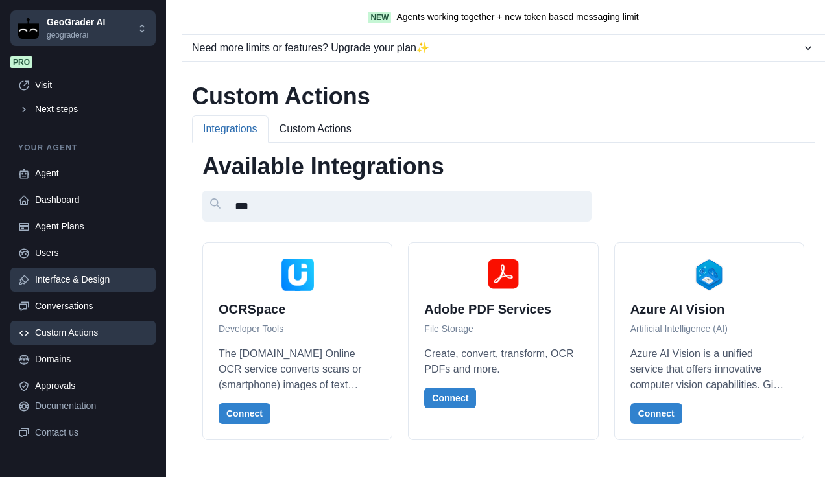
click at [88, 279] on div "Interface & Design" at bounding box center [91, 280] width 113 height 14
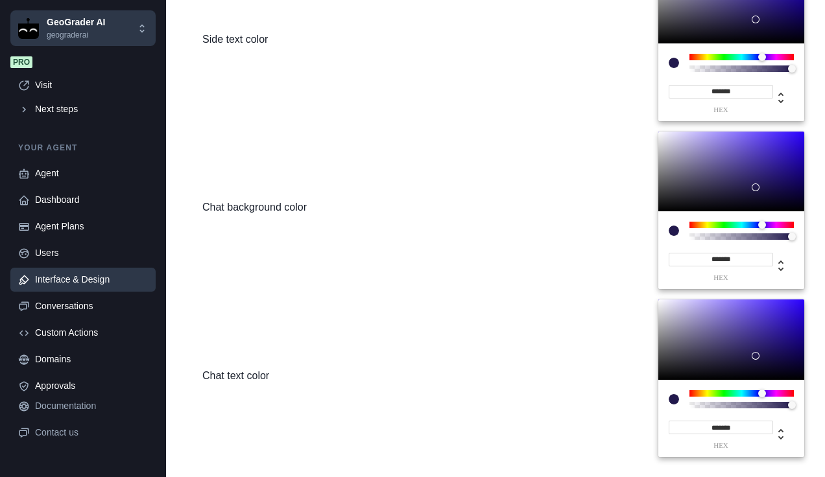
scroll to position [0, 0]
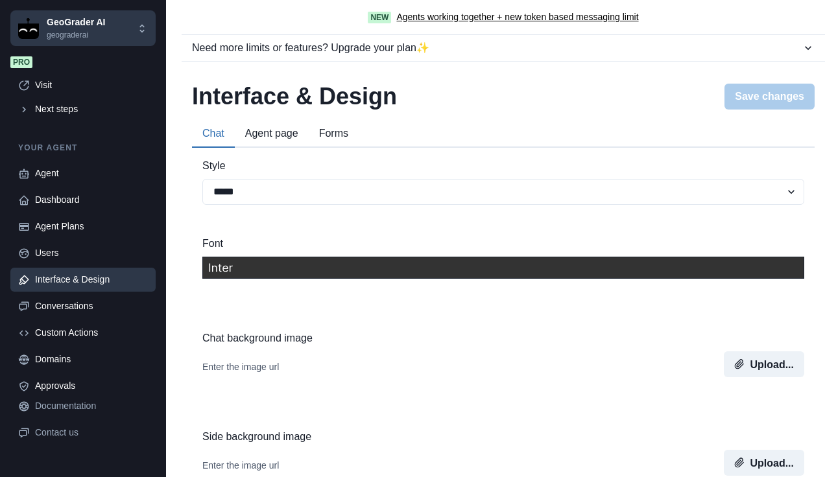
click at [259, 139] on button "Agent page" at bounding box center [272, 134] width 74 height 27
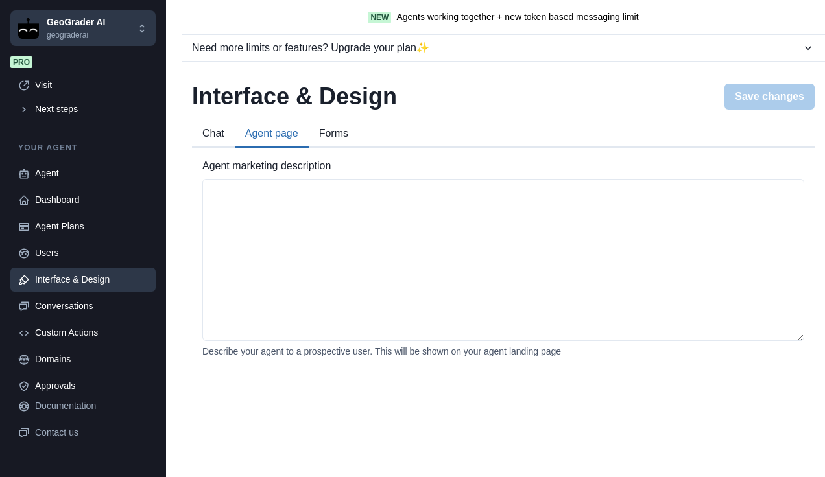
click at [343, 135] on button "Forms" at bounding box center [334, 134] width 50 height 27
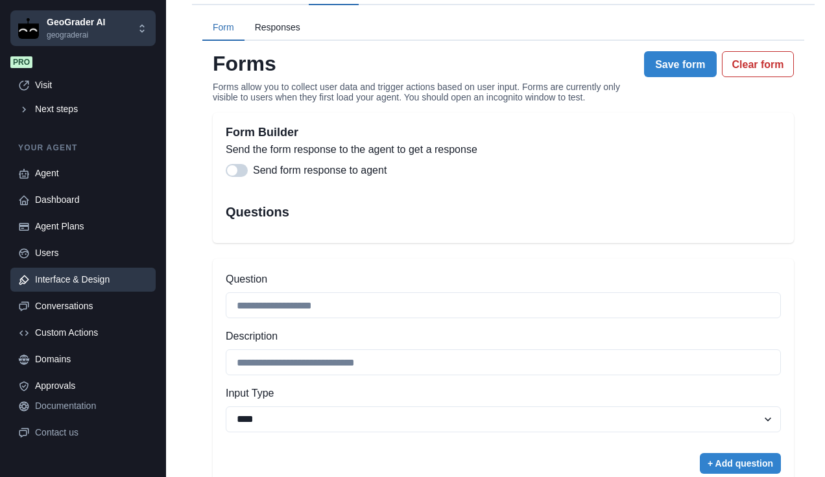
scroll to position [187, 0]
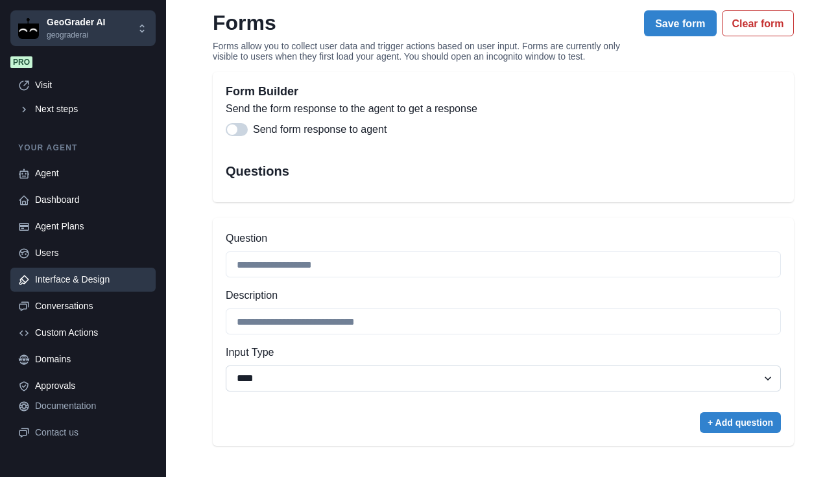
click at [532, 380] on select "**********" at bounding box center [503, 379] width 555 height 26
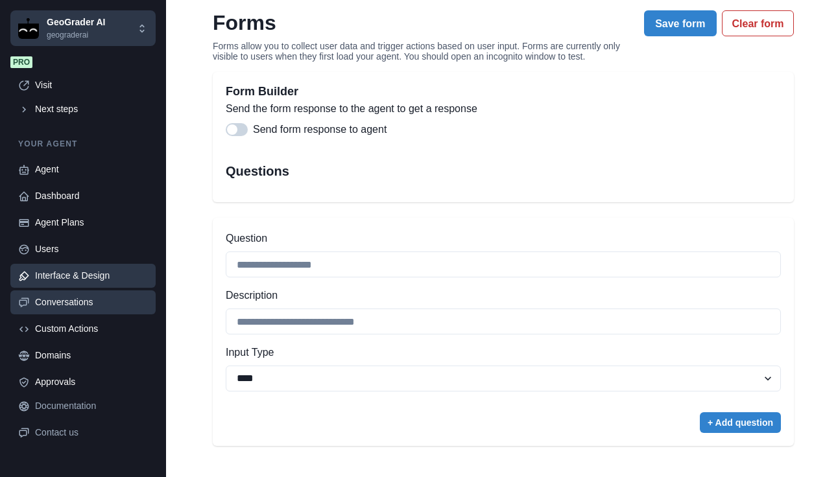
click at [89, 296] on div "Conversations" at bounding box center [91, 303] width 113 height 14
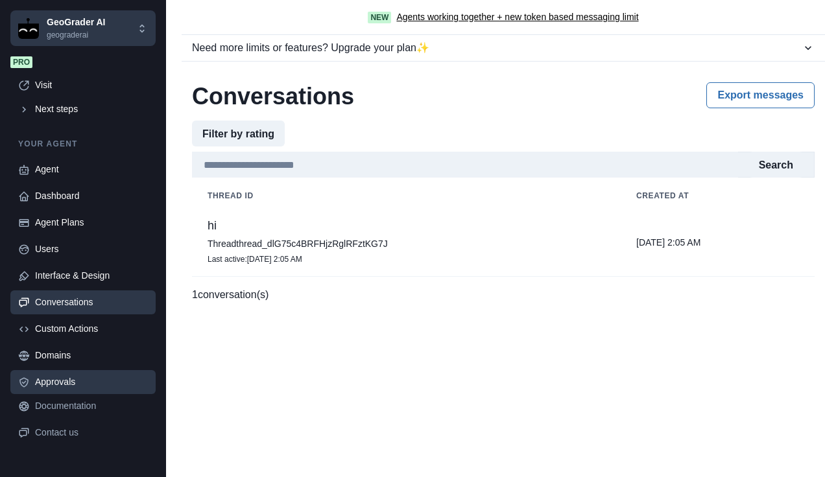
scroll to position [0, 0]
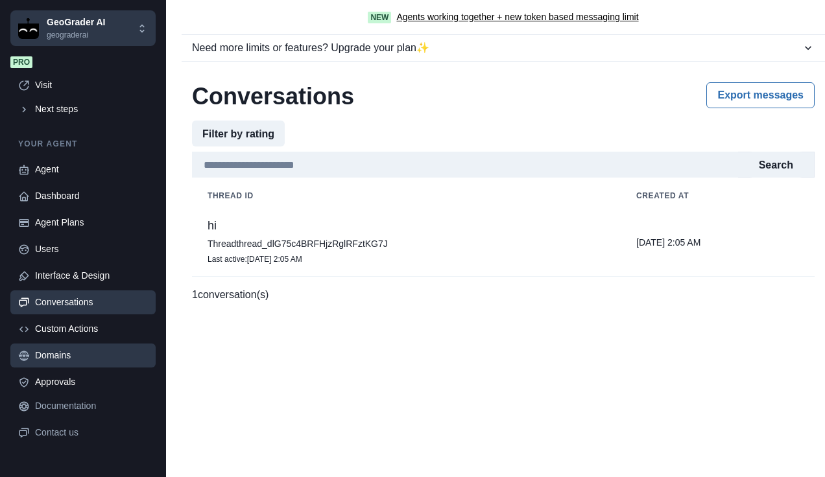
drag, startPoint x: 99, startPoint y: 378, endPoint x: 92, endPoint y: 352, distance: 27.4
click at [99, 378] on div "Approvals" at bounding box center [91, 383] width 113 height 14
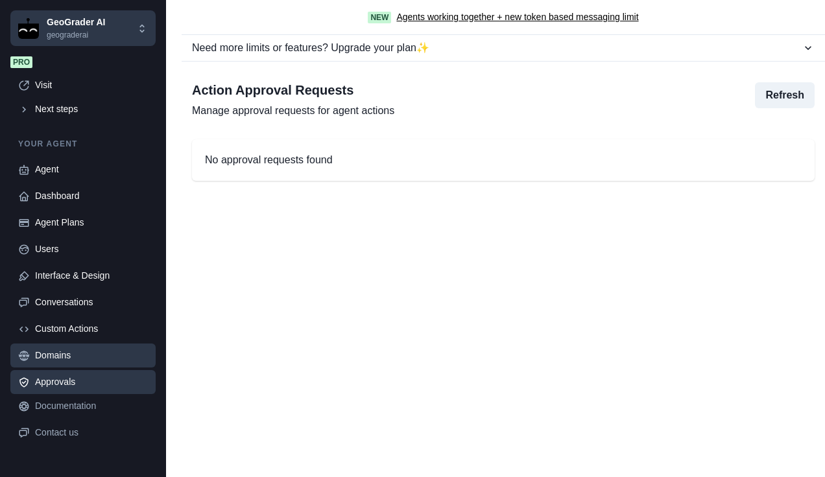
click at [101, 352] on div "Domains" at bounding box center [91, 356] width 113 height 14
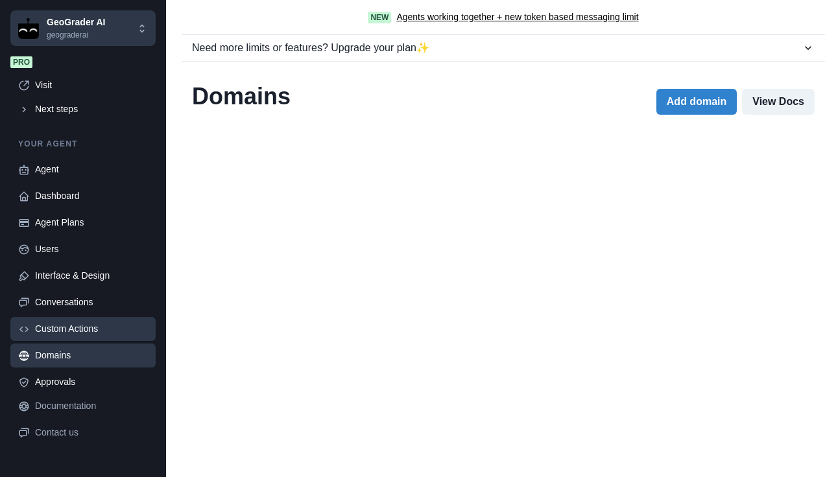
click at [117, 331] on div "Custom Actions" at bounding box center [91, 329] width 113 height 14
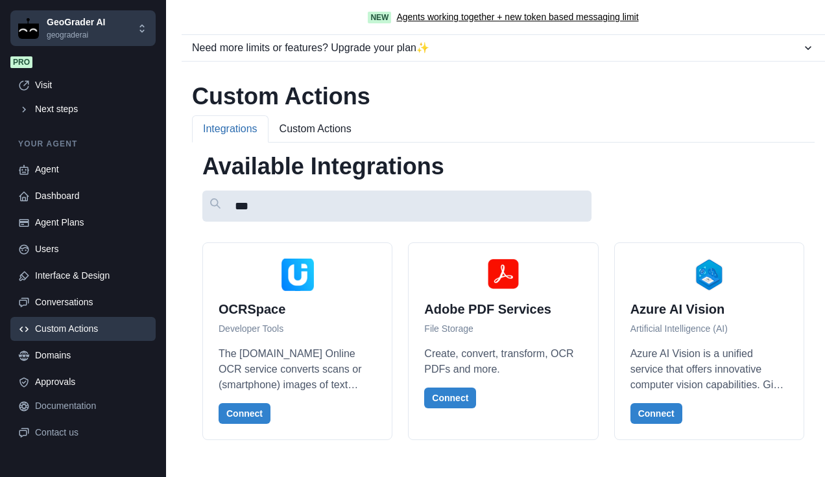
click at [269, 214] on input "***" at bounding box center [396, 206] width 389 height 31
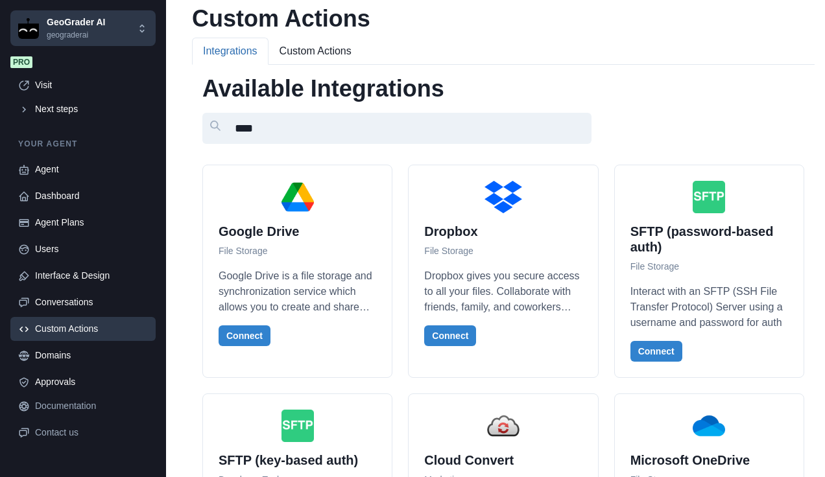
scroll to position [30, 0]
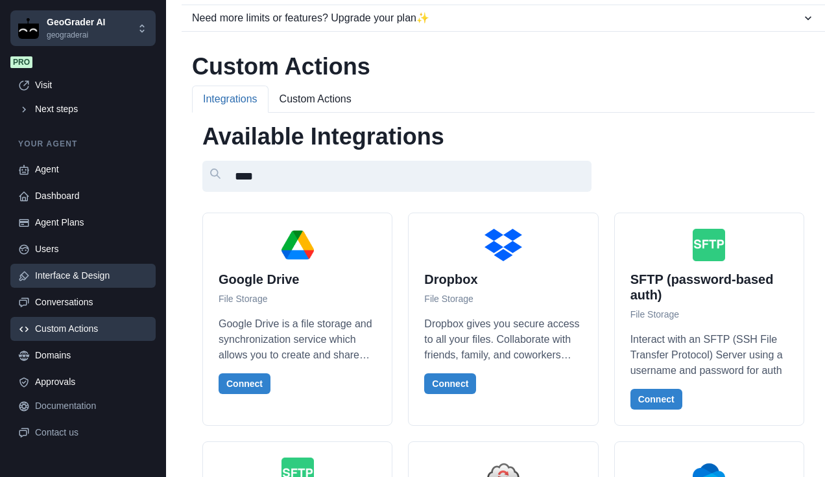
click at [52, 276] on div "Interface & Design" at bounding box center [91, 276] width 113 height 14
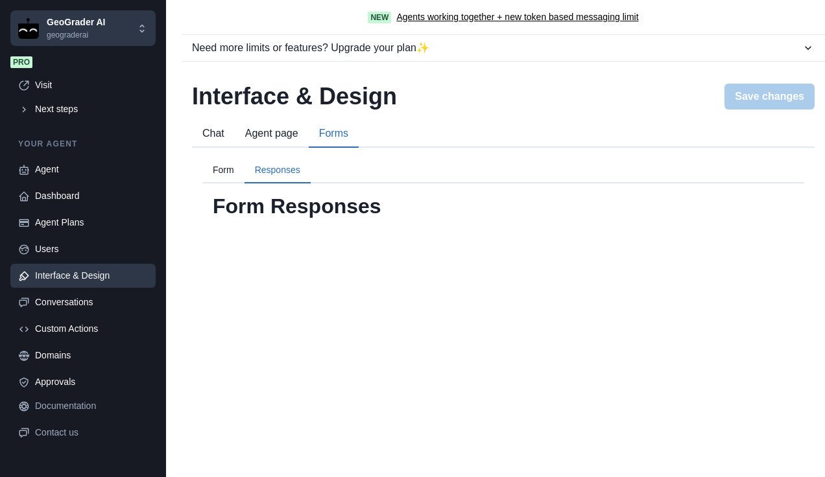
click at [267, 140] on div "**********" at bounding box center [503, 180] width 623 height 119
click at [225, 170] on button "Form" at bounding box center [223, 170] width 42 height 25
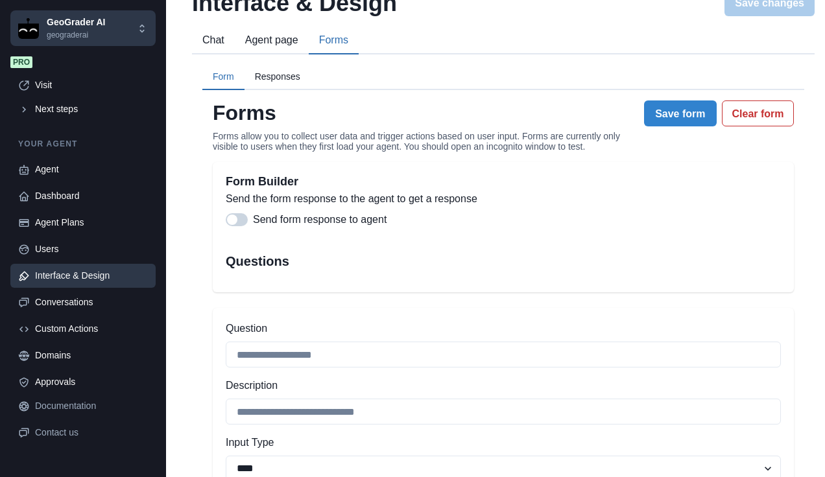
scroll to position [74, 0]
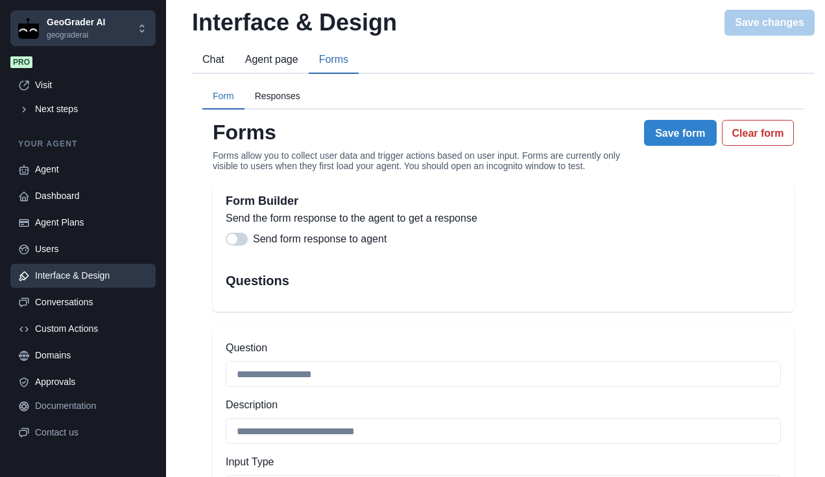
click at [209, 60] on button "Chat" at bounding box center [213, 60] width 43 height 27
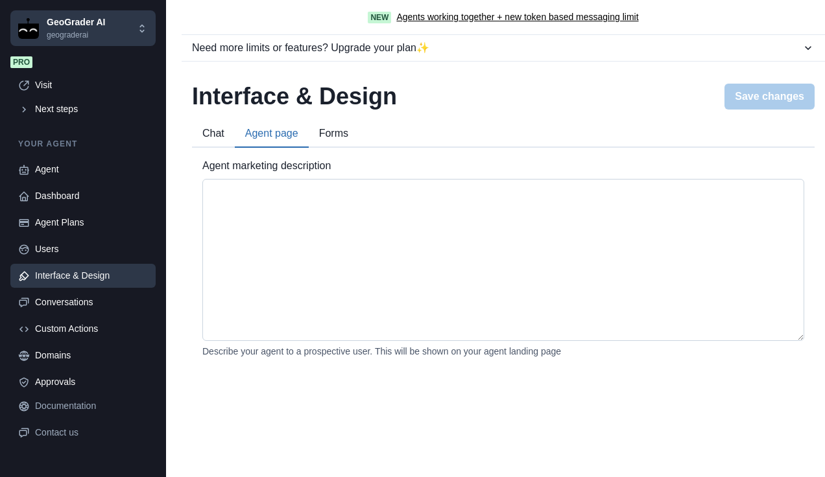
click at [326, 216] on textarea "Agent marketing description" at bounding box center [503, 260] width 602 height 162
click at [330, 139] on button "Forms" at bounding box center [334, 134] width 50 height 27
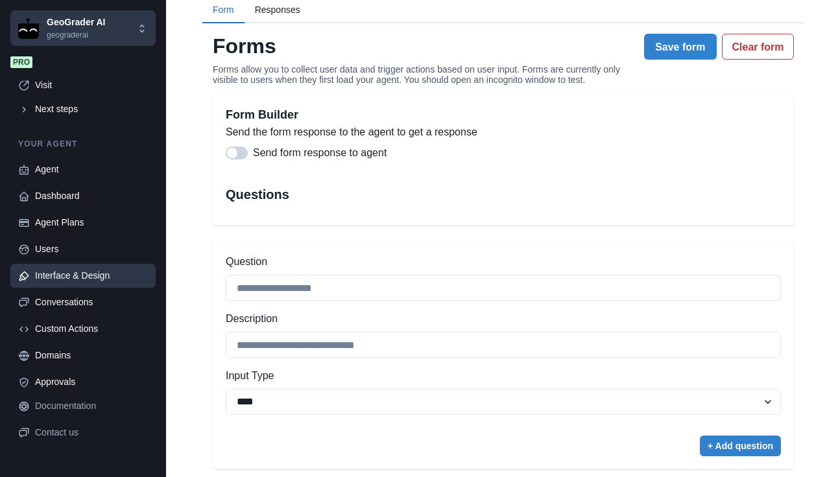
scroll to position [187, 0]
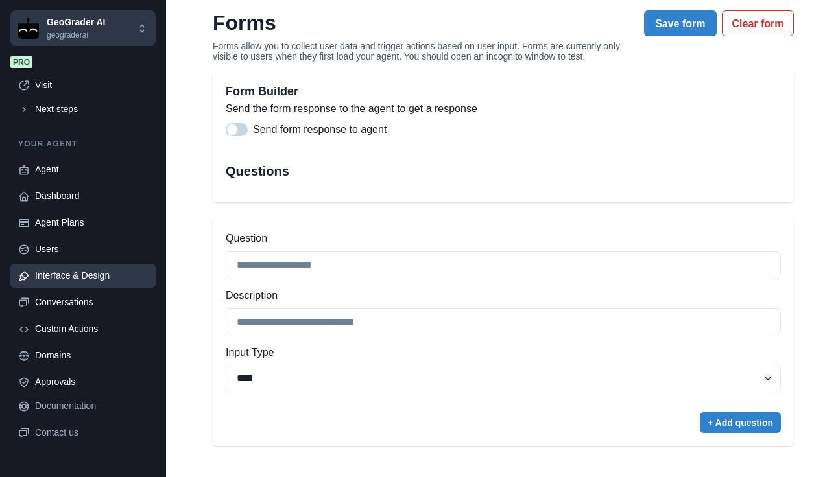
click at [240, 126] on span at bounding box center [237, 129] width 22 height 13
click at [240, 126] on span at bounding box center [241, 130] width 10 height 10
click at [424, 378] on select "**********" at bounding box center [503, 379] width 555 height 26
click at [56, 168] on div "Agent" at bounding box center [91, 170] width 113 height 14
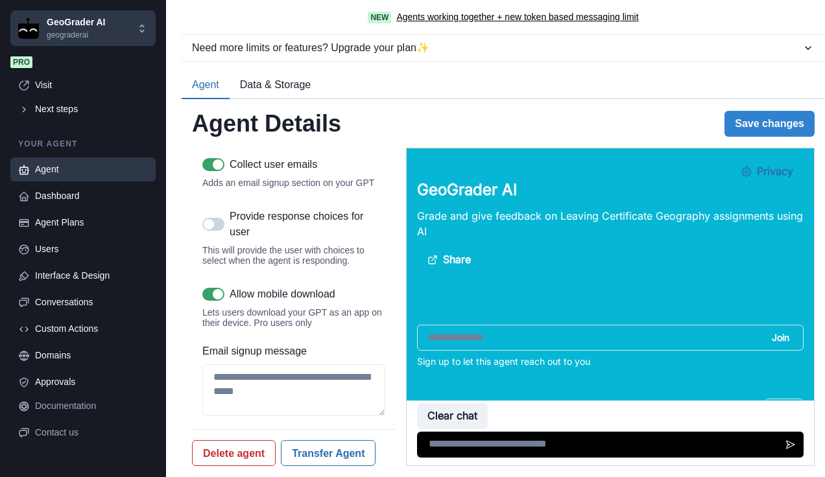
scroll to position [2223, 0]
click at [77, 221] on div "Agent Plans" at bounding box center [91, 223] width 113 height 14
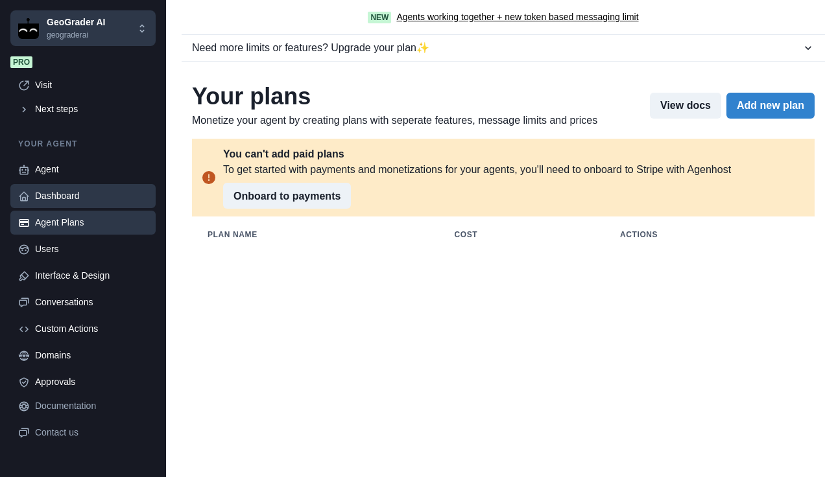
click at [71, 192] on div "Dashboard" at bounding box center [91, 196] width 113 height 14
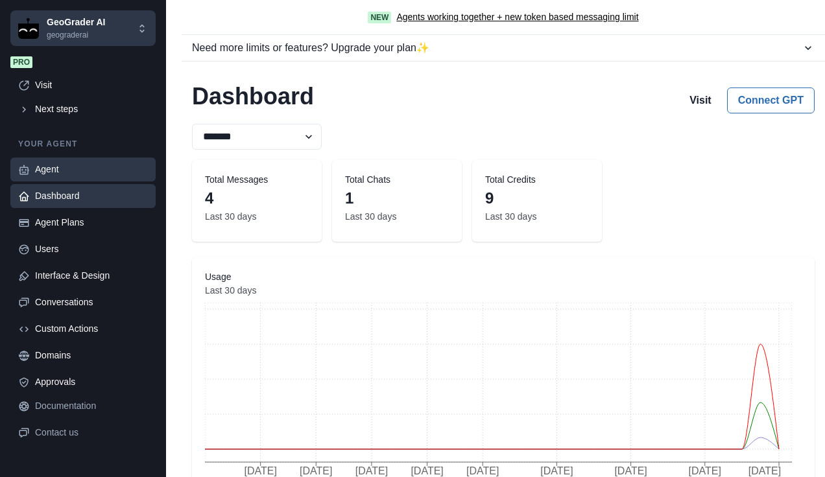
click at [62, 177] on link "Agent" at bounding box center [82, 170] width 145 height 24
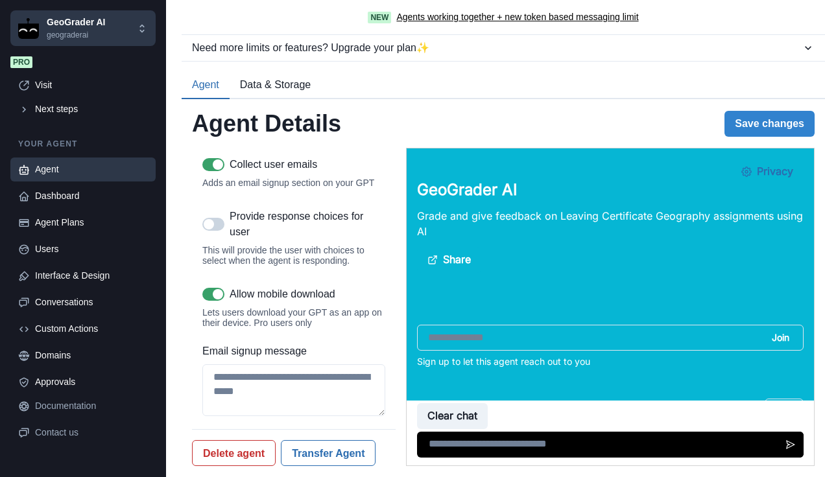
scroll to position [2208, 0]
click at [271, 95] on button "Data & Storage" at bounding box center [275, 85] width 91 height 27
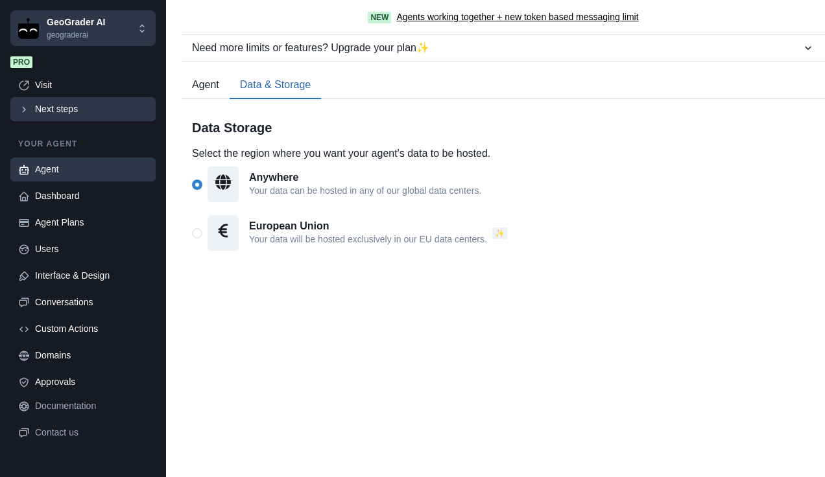
click at [26, 108] on icon at bounding box center [24, 110] width 12 height 12
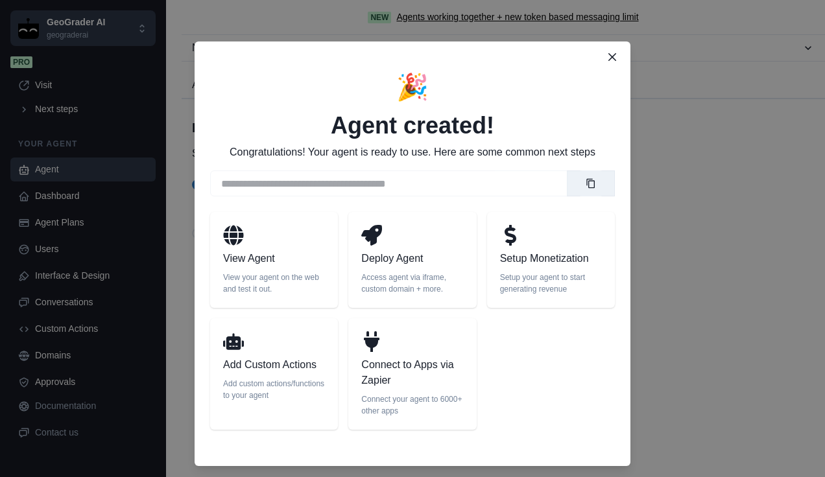
click at [272, 357] on div at bounding box center [274, 344] width 102 height 26
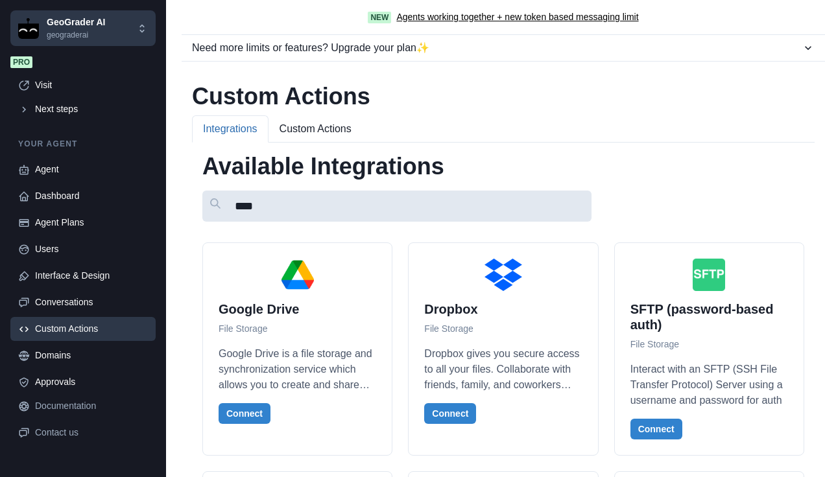
click at [269, 192] on input "****" at bounding box center [396, 206] width 389 height 31
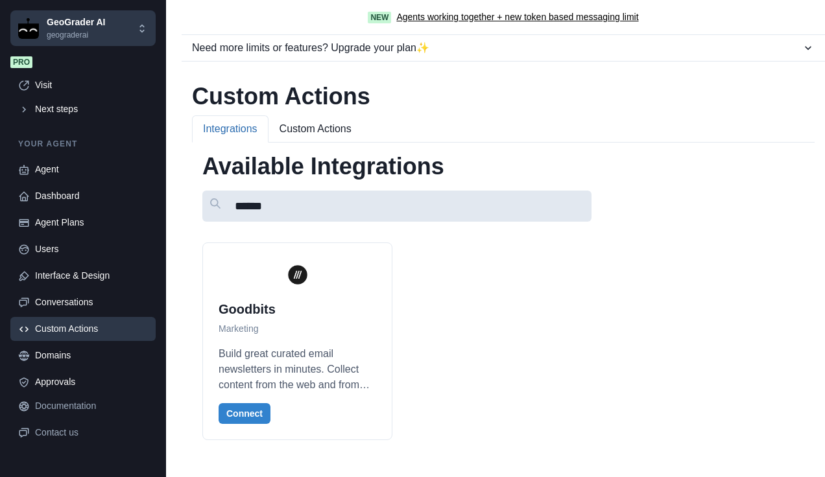
click at [277, 206] on input "******" at bounding box center [396, 206] width 389 height 31
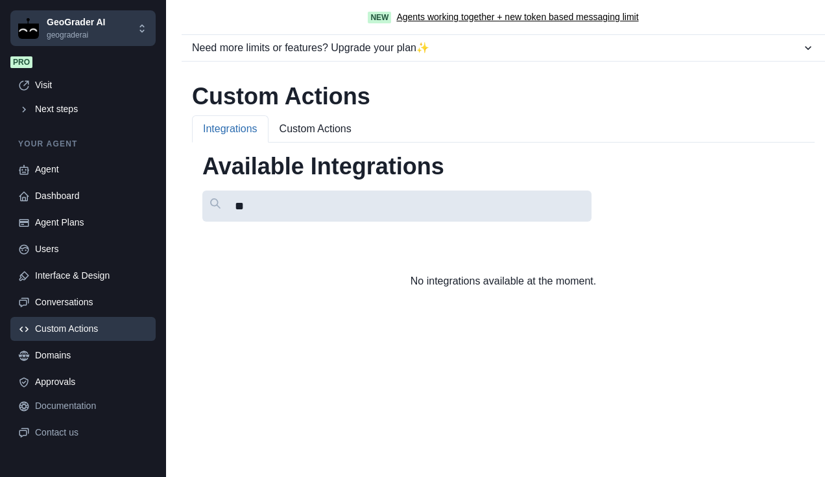
type input "*"
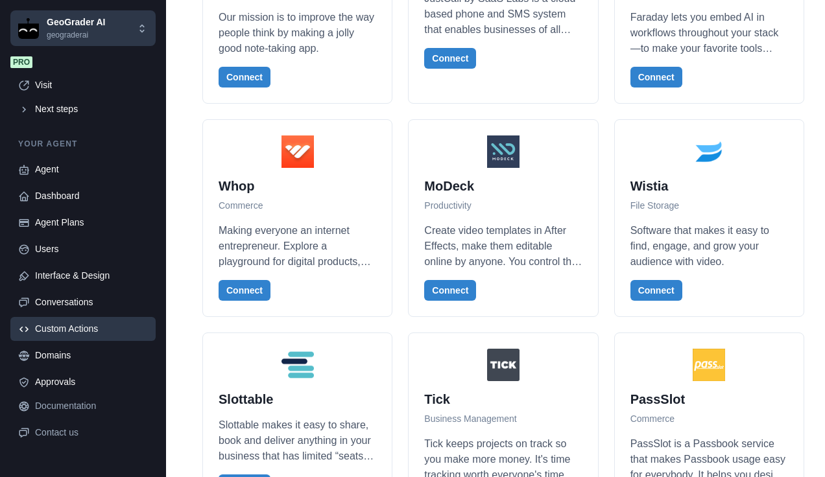
scroll to position [0, 0]
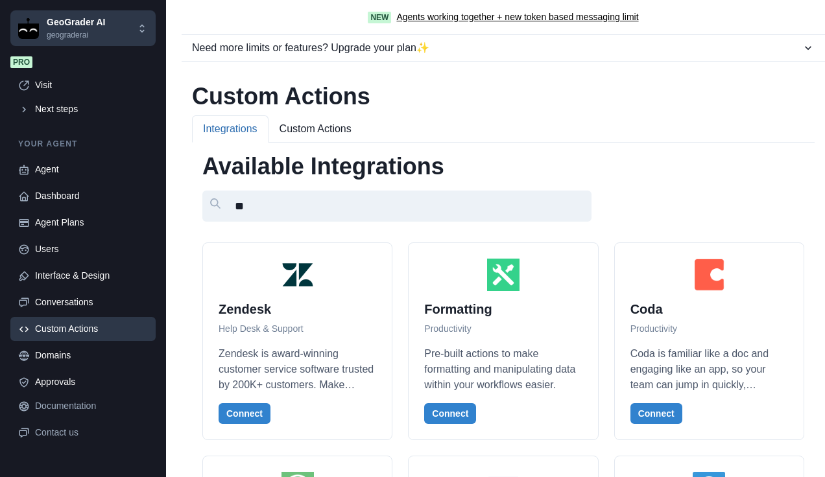
type input "*"
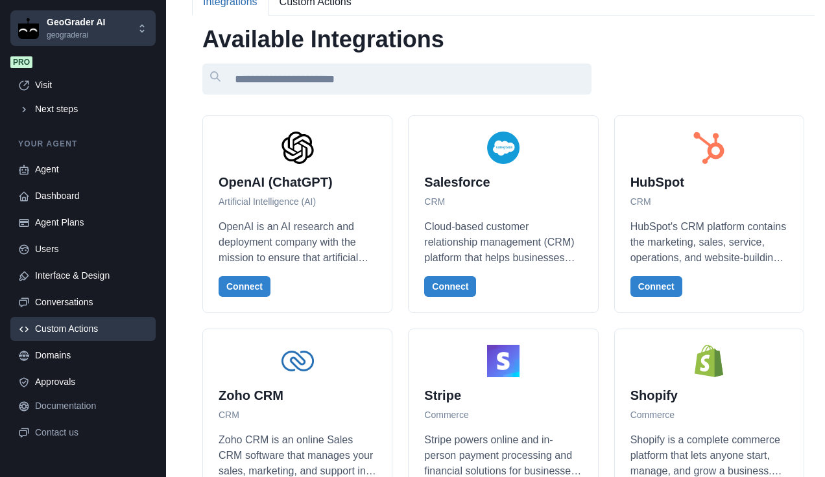
scroll to position [138, 0]
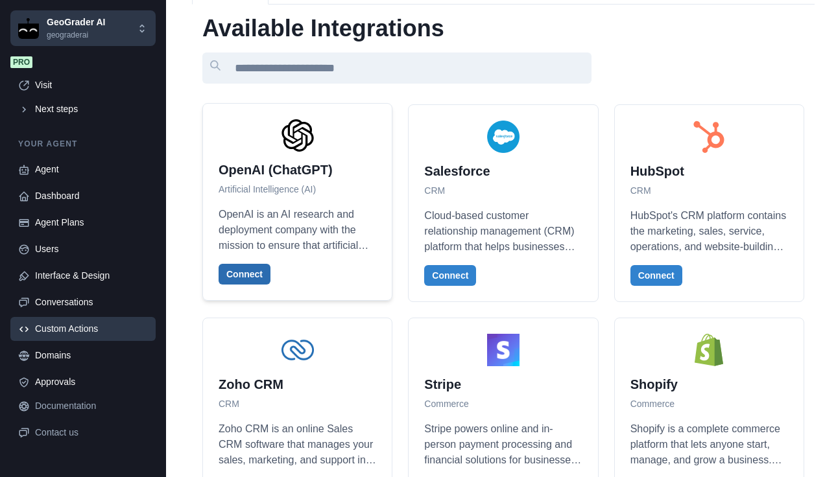
click at [237, 267] on button "Connect" at bounding box center [245, 274] width 52 height 21
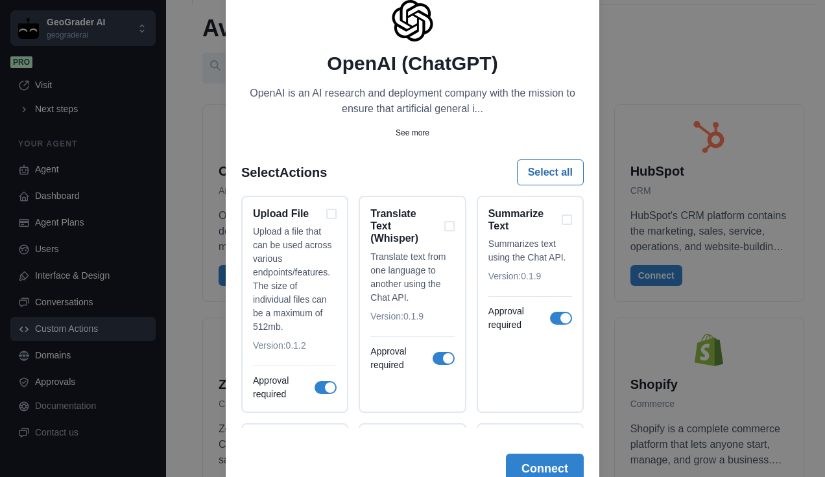
scroll to position [95, 0]
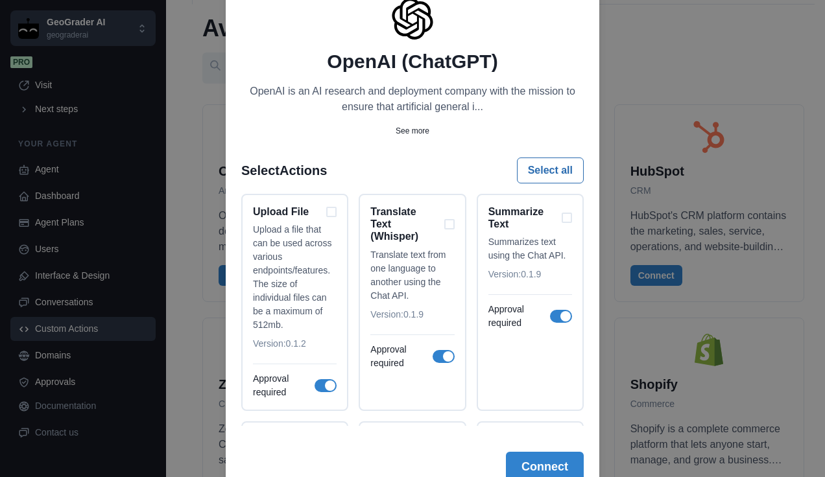
click at [638, 126] on div "Back OpenAI (ChatGPT) OpenAI is an AI research and deployment company with the …" at bounding box center [412, 238] width 825 height 477
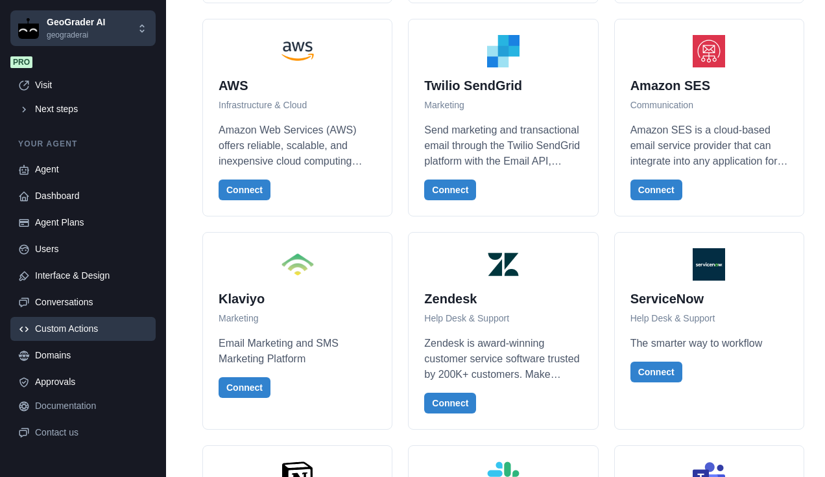
scroll to position [1246, 0]
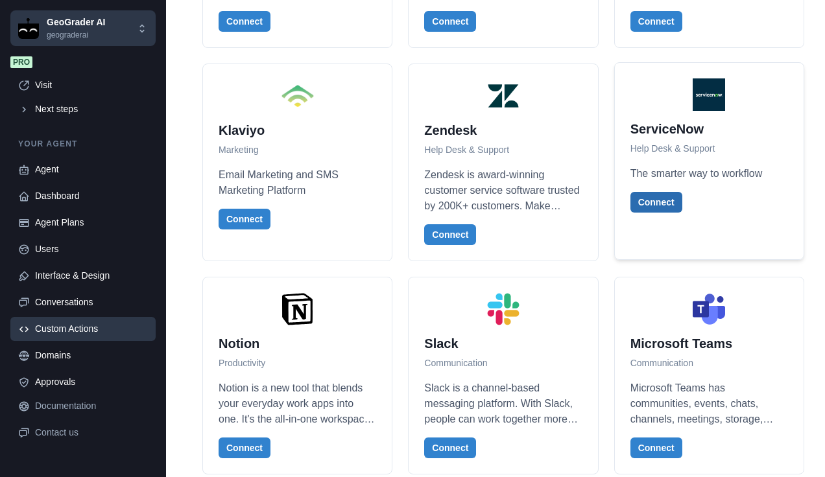
click at [650, 200] on button "Connect" at bounding box center [657, 202] width 52 height 21
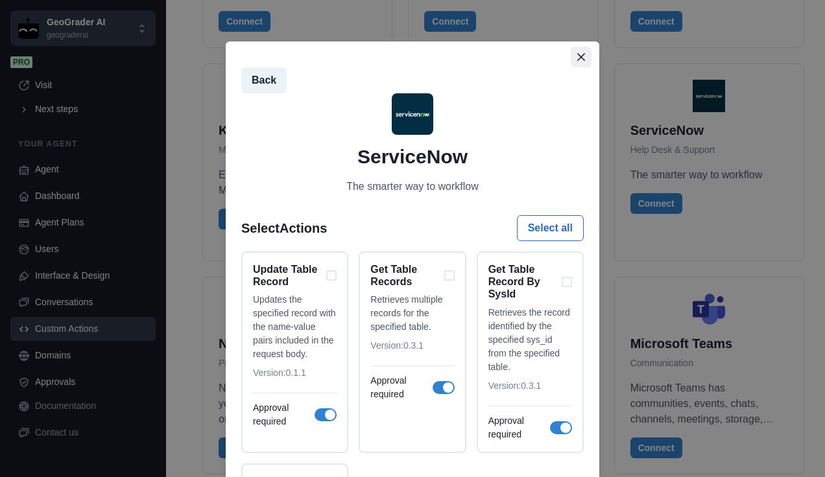
click at [577, 51] on button "Close" at bounding box center [581, 57] width 21 height 21
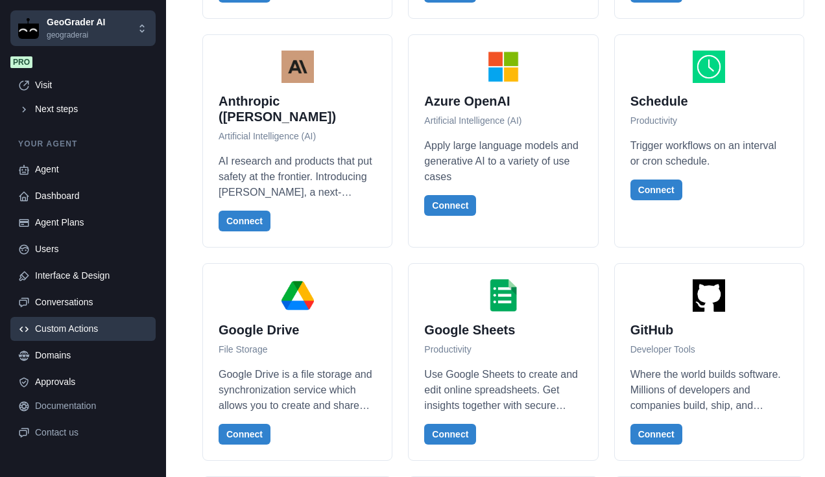
scroll to position [1706, 0]
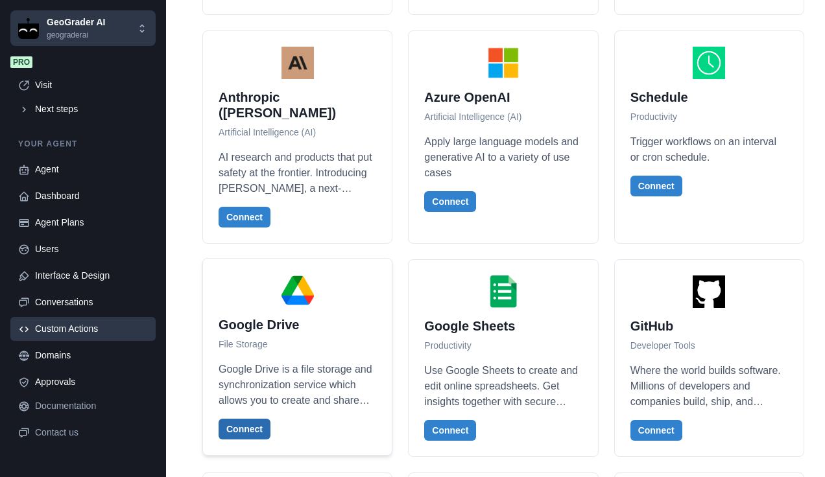
click at [232, 419] on button "Connect" at bounding box center [245, 429] width 52 height 21
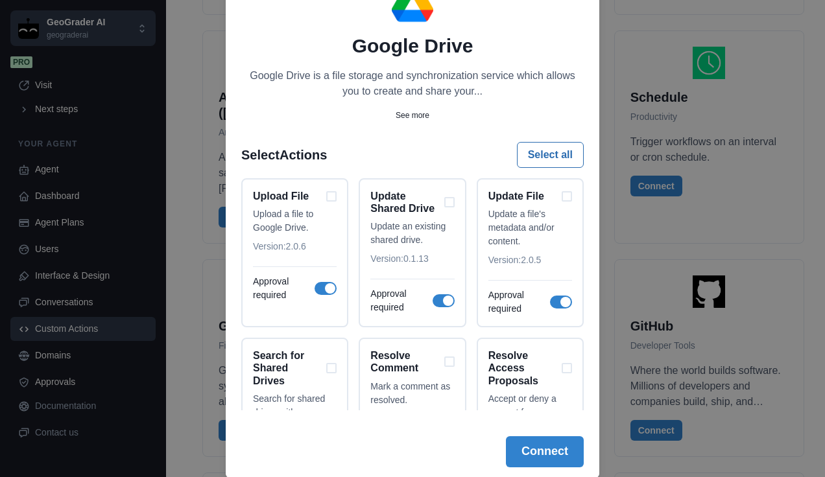
scroll to position [114, 0]
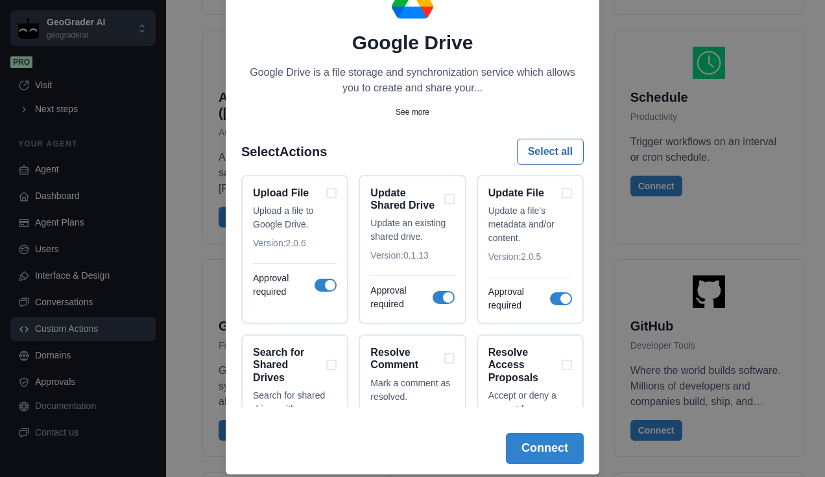
click at [773, 237] on div "Back Google Drive Google Drive is a file storage and synchronization service wh…" at bounding box center [412, 238] width 825 height 477
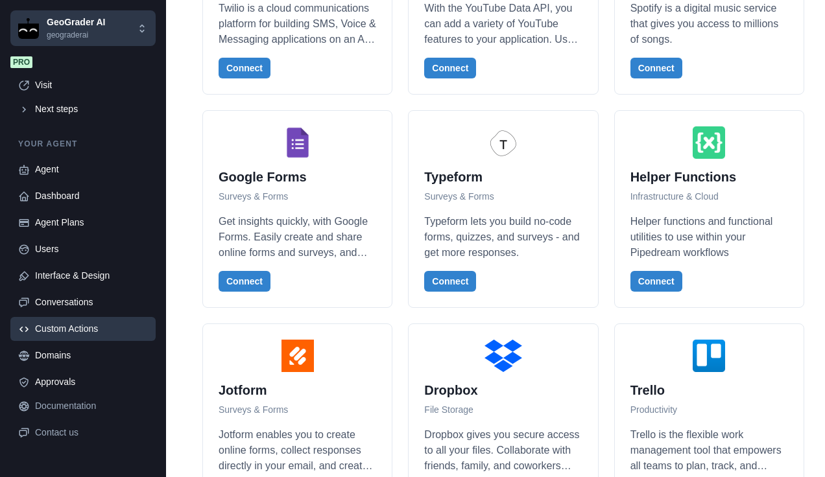
scroll to position [2777, 0]
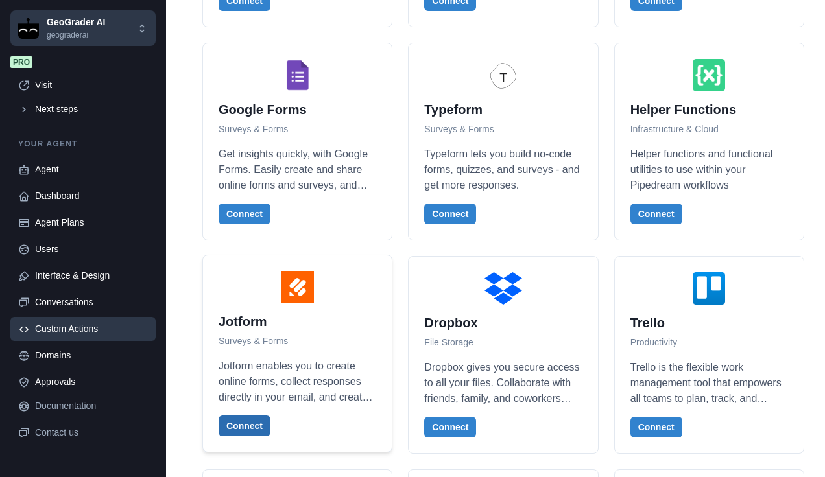
click at [242, 416] on button "Connect" at bounding box center [245, 426] width 52 height 21
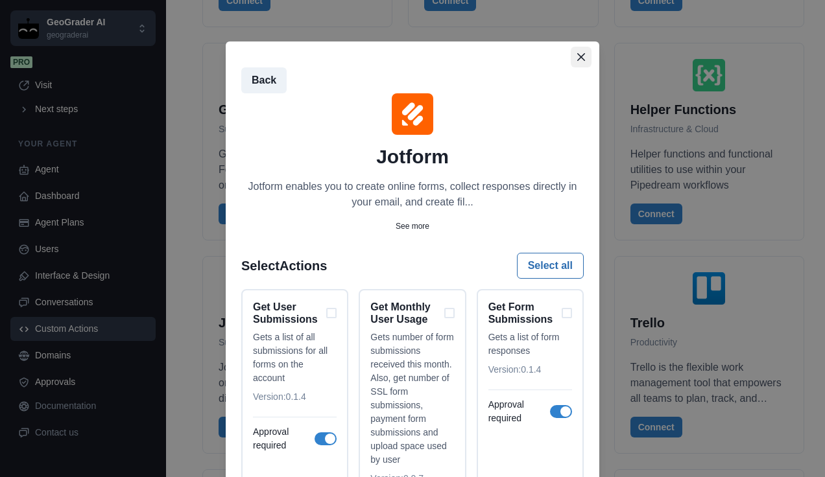
click at [577, 53] on icon "Close" at bounding box center [581, 57] width 8 height 8
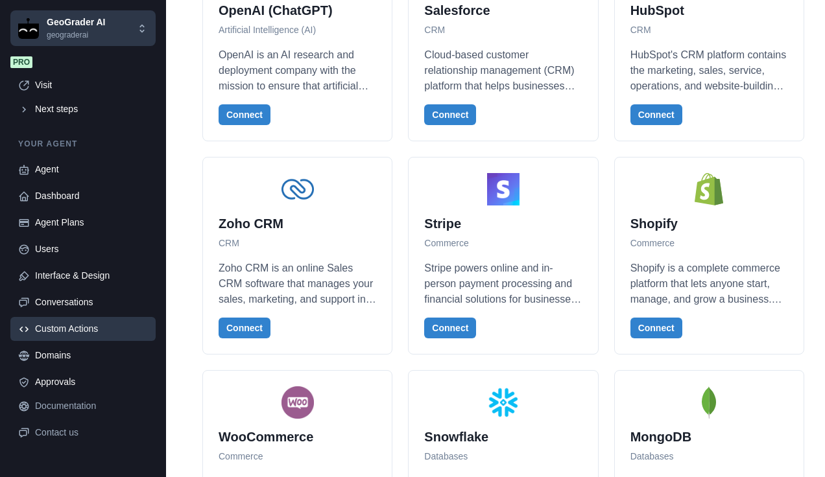
scroll to position [0, 0]
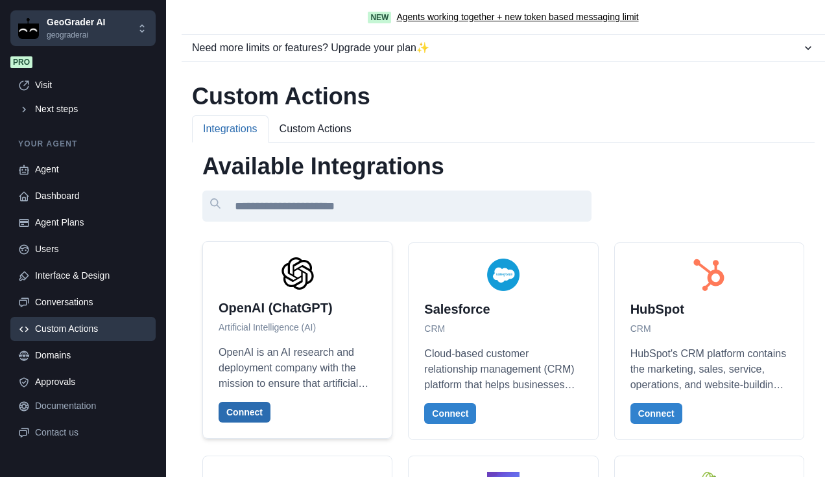
click at [249, 412] on button "Connect" at bounding box center [245, 412] width 52 height 21
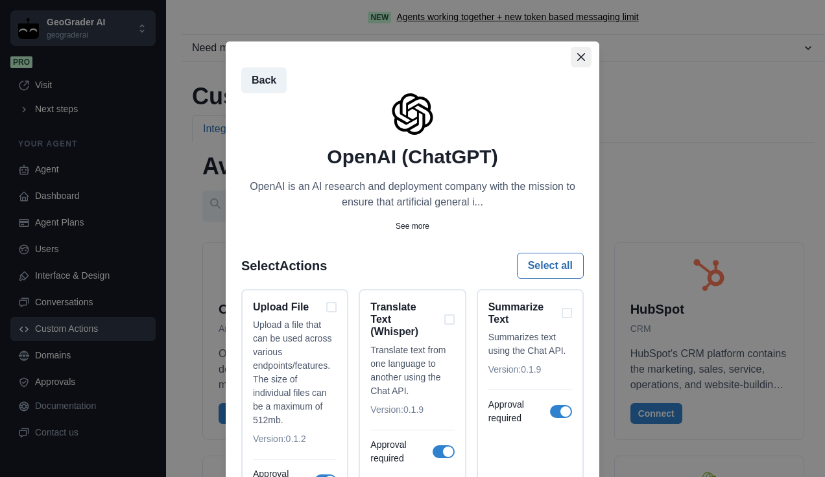
click at [575, 47] on button "Close" at bounding box center [581, 57] width 21 height 21
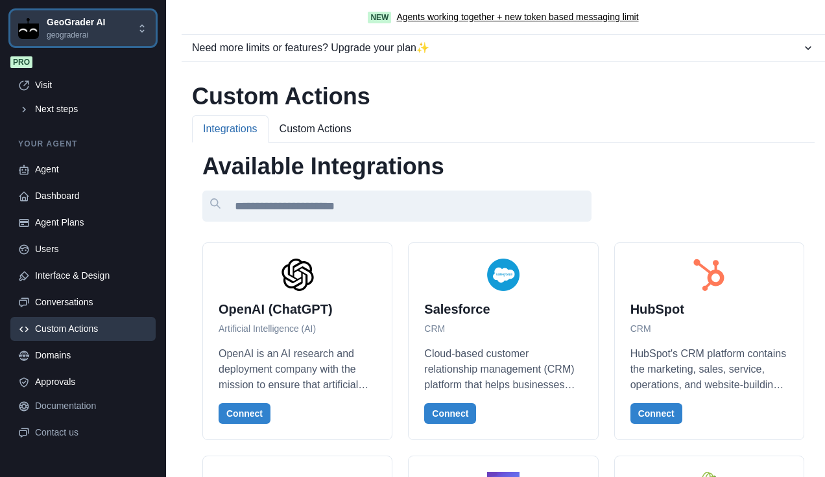
click at [117, 36] on div "GeoGrader AI geograderai" at bounding box center [77, 28] width 118 height 25
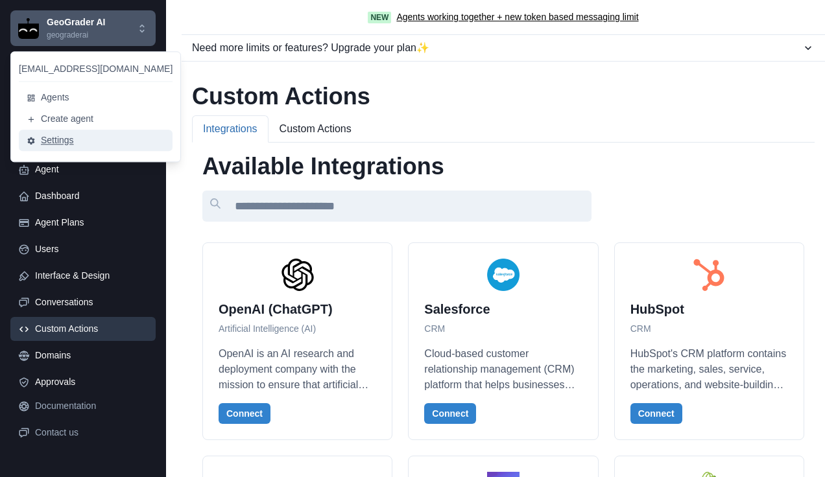
click at [77, 143] on button "Settings" at bounding box center [96, 140] width 154 height 21
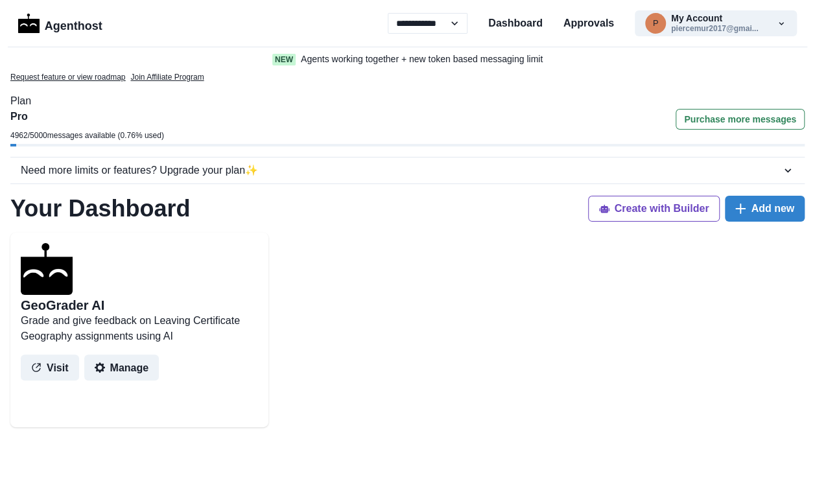
click at [47, 77] on p "Request feature or view roadmap" at bounding box center [67, 77] width 115 height 12
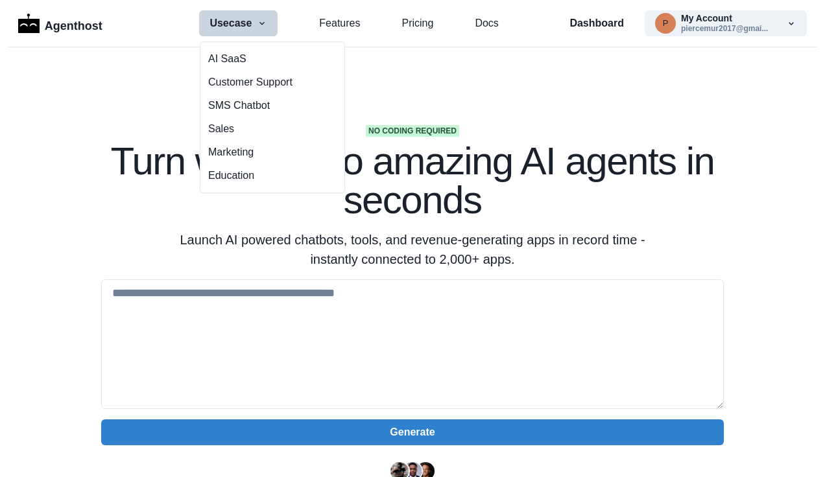
click at [494, 23] on div "Agenthost Usecase AI SaaS Customer Support SMS Chatbot Sales Marketing Educatio…" at bounding box center [412, 23] width 789 height 26
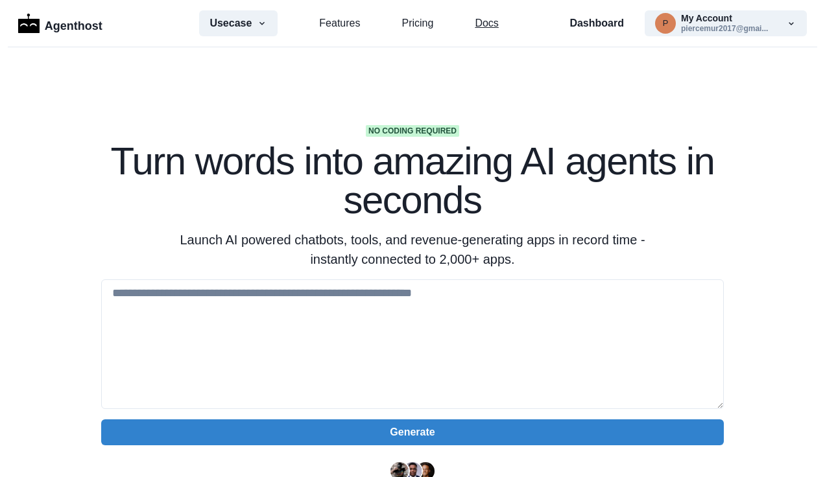
click at [479, 21] on link "Docs" at bounding box center [486, 24] width 23 height 16
